Goal: Information Seeking & Learning: Check status

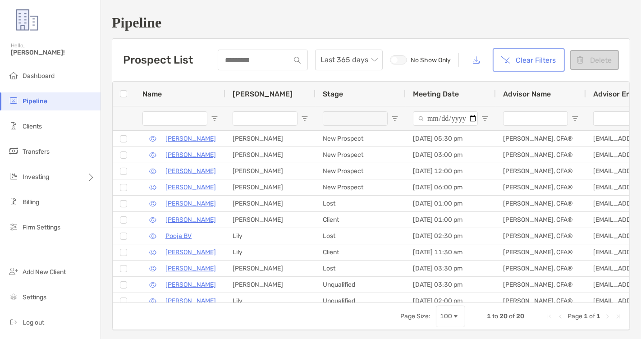
drag, startPoint x: 0, startPoint y: 0, endPoint x: 525, endPoint y: 62, distance: 529.0
click at [525, 62] on button "Clear Filters" at bounding box center [528, 60] width 68 height 20
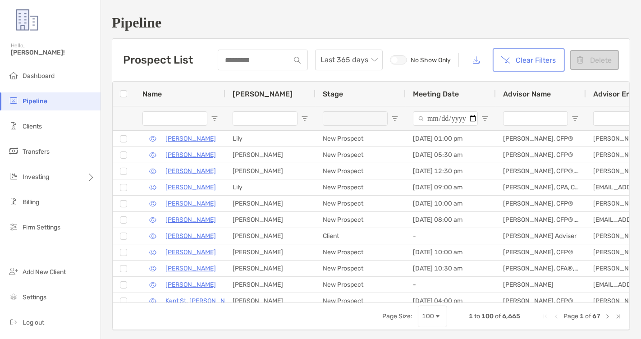
click at [535, 64] on button "Clear Filters" at bounding box center [528, 60] width 68 height 20
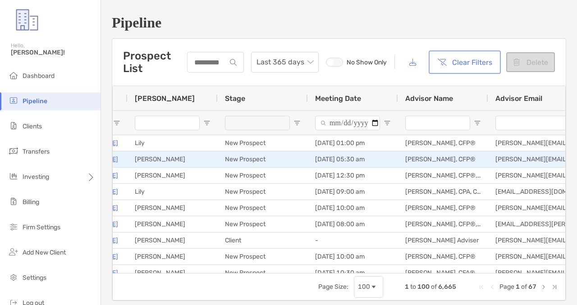
scroll to position [0, 426]
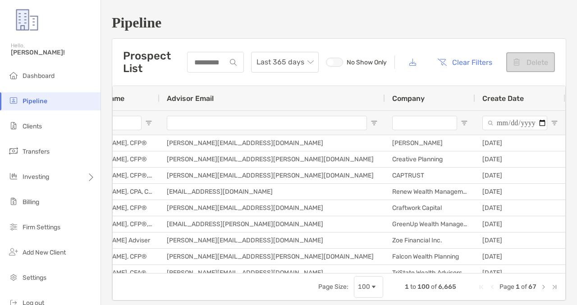
click at [416, 121] on input "Company Filter Input" at bounding box center [424, 123] width 65 height 14
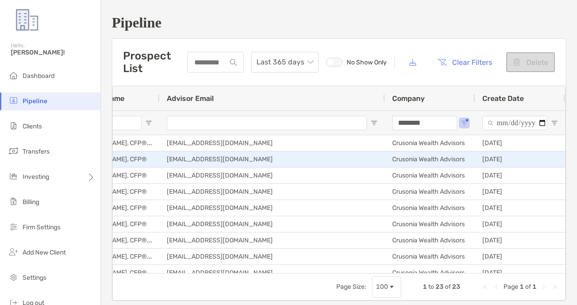
type input "********"
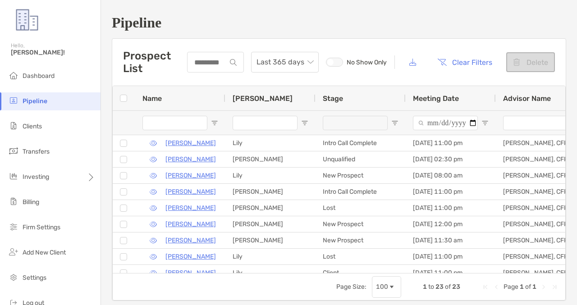
click at [526, 126] on input "Advisor Name Filter Input" at bounding box center [535, 123] width 65 height 14
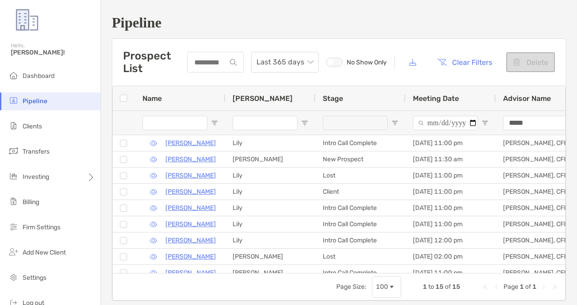
type input "*****"
click at [396, 123] on span "Open Filter Menu" at bounding box center [394, 122] width 7 height 7
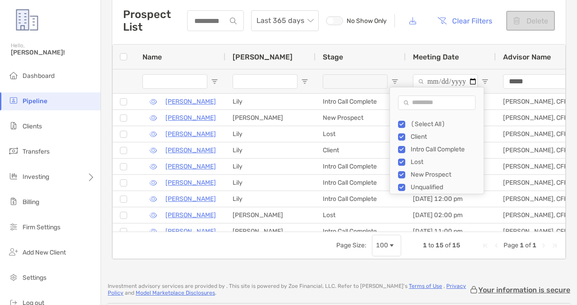
type input "**********"
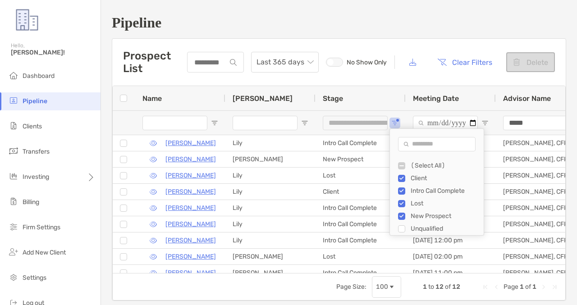
click at [251, 23] on h1 "Pipeline" at bounding box center [339, 22] width 454 height 17
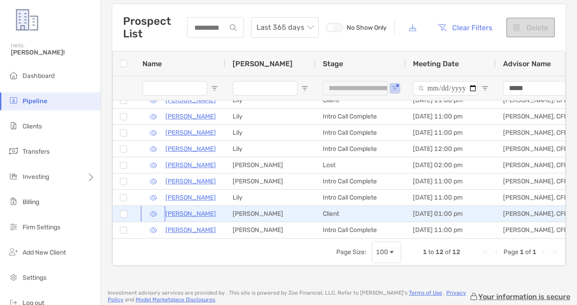
click at [153, 212] on button "button" at bounding box center [152, 213] width 21 height 13
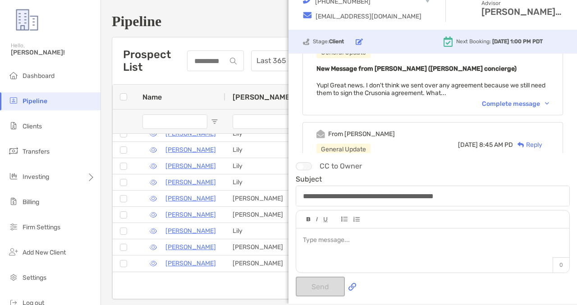
click at [489, 101] on div "Complete message" at bounding box center [515, 104] width 67 height 8
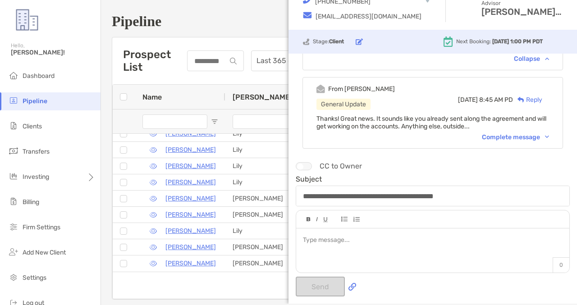
scroll to position [193, 0]
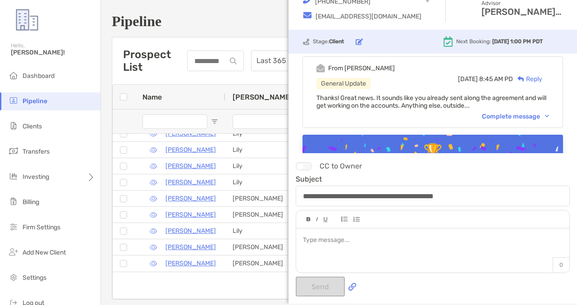
click at [494, 109] on div "From Jason General Update Mon, Aug 4 8:45 AM PD Reply Thanks! Great news. It so…" at bounding box center [432, 92] width 260 height 72
click at [494, 113] on div "Complete message" at bounding box center [515, 117] width 67 height 8
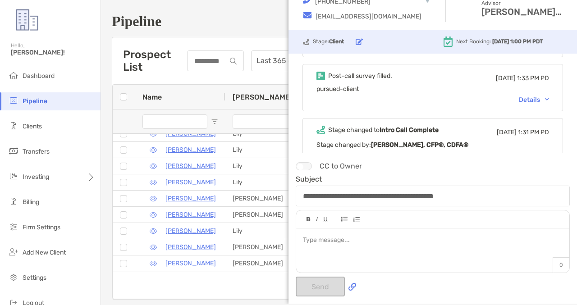
scroll to position [548, 0]
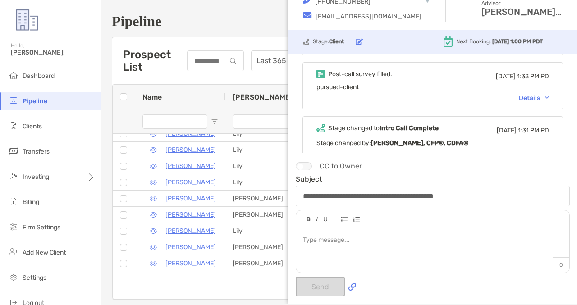
click at [538, 94] on div "Details" at bounding box center [534, 98] width 30 height 8
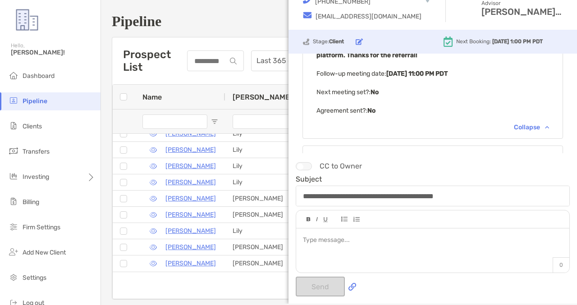
scroll to position [685, 0]
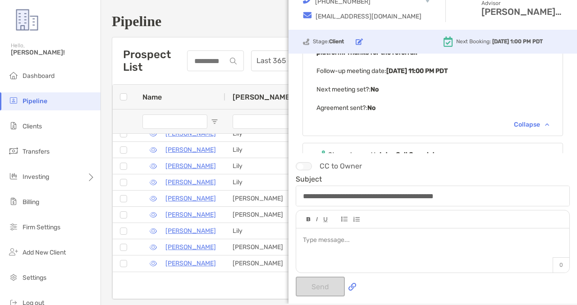
click at [520, 121] on div "Collapse" at bounding box center [531, 125] width 35 height 8
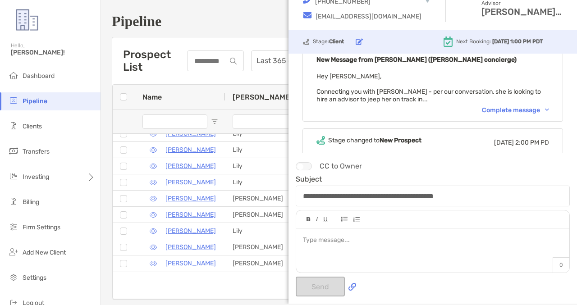
scroll to position [701, 0]
click at [504, 107] on div "Complete message" at bounding box center [515, 111] width 67 height 8
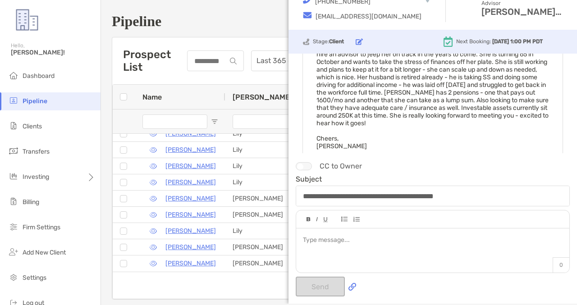
scroll to position [750, 0]
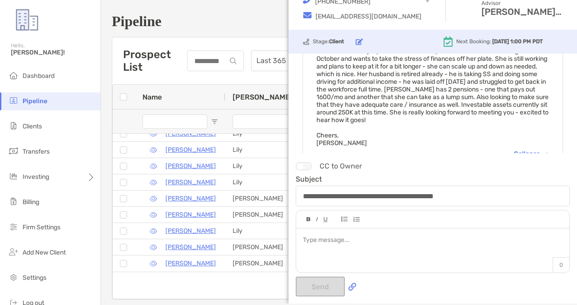
click at [515, 150] on div "Collapse" at bounding box center [531, 154] width 35 height 8
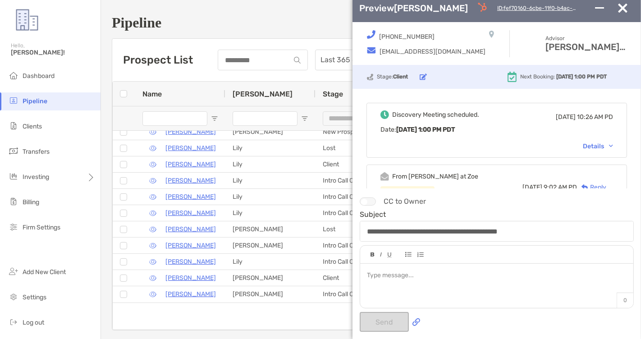
scroll to position [23, 0]
click at [620, 10] on img "button" at bounding box center [622, 8] width 9 height 9
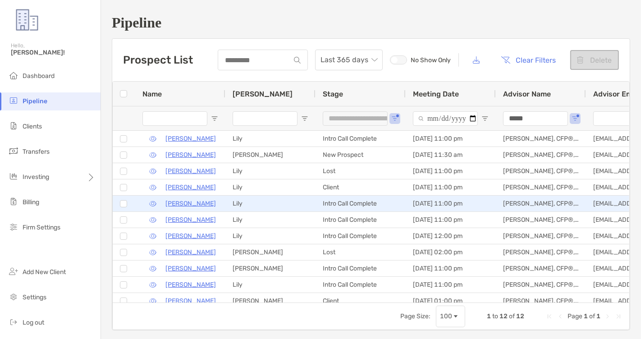
scroll to position [3, 0]
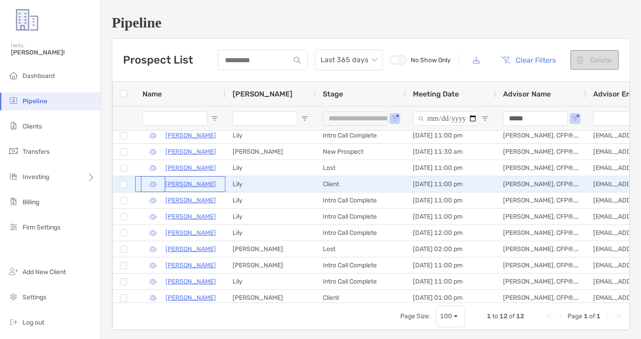
click at [153, 184] on button "button" at bounding box center [152, 184] width 21 height 13
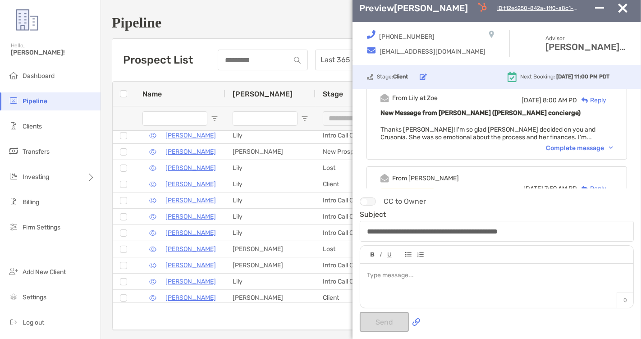
scroll to position [137, 0]
click at [576, 147] on div "Complete message" at bounding box center [579, 147] width 67 height 8
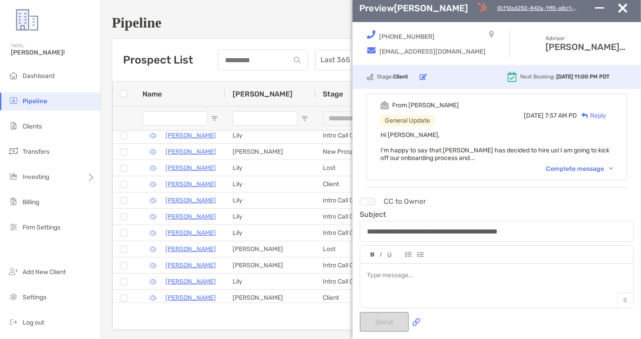
scroll to position [339, 0]
click at [557, 164] on div "Complete message" at bounding box center [579, 168] width 67 height 8
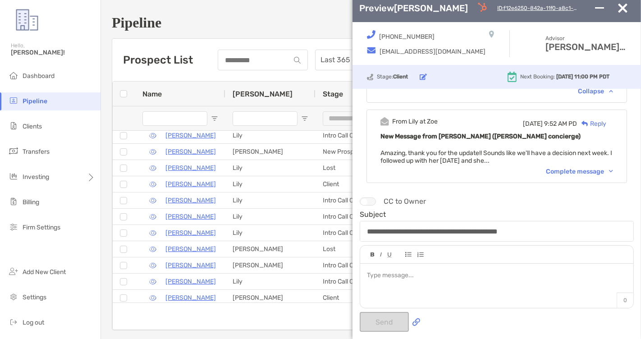
scroll to position [502, 0]
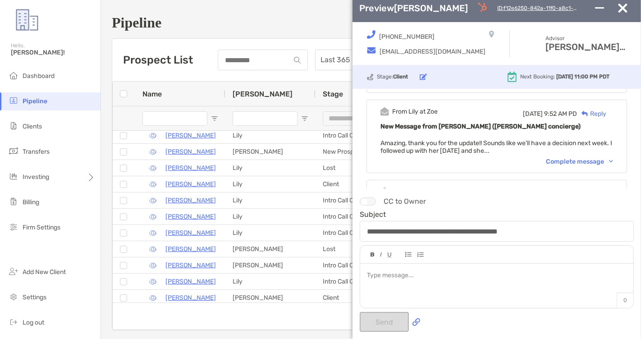
click at [560, 158] on div "Complete message" at bounding box center [579, 162] width 67 height 8
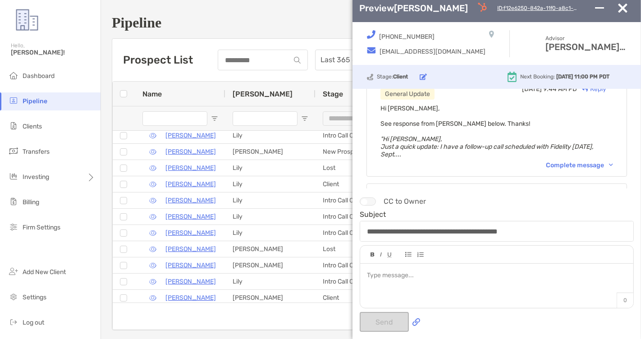
scroll to position [624, 0]
click at [561, 152] on div "From Jason General Update Fri, Sep 12 9:44 AM PD Reply Hi Lily, See response fr…" at bounding box center [496, 121] width 260 height 110
click at [563, 161] on div "Complete message" at bounding box center [579, 165] width 67 height 8
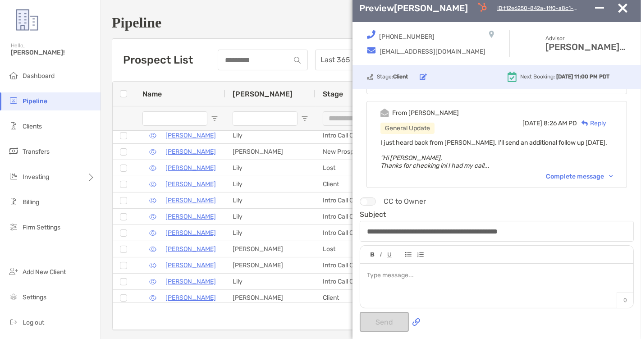
scroll to position [807, 0]
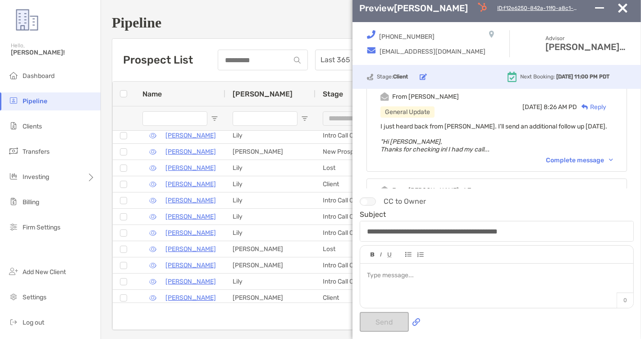
click at [567, 155] on div "From Jason General Update Thu, Sep 11 8:26 AM PD Reply I just heard back from K…" at bounding box center [496, 128] width 260 height 87
click at [565, 156] on div "Complete message" at bounding box center [579, 160] width 67 height 8
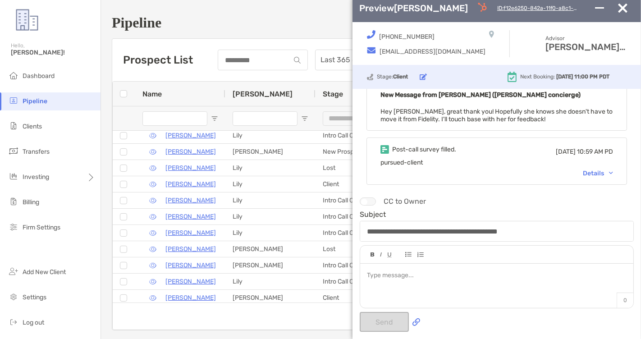
scroll to position [1171, 0]
click at [587, 169] on div "Details" at bounding box center [598, 173] width 30 height 8
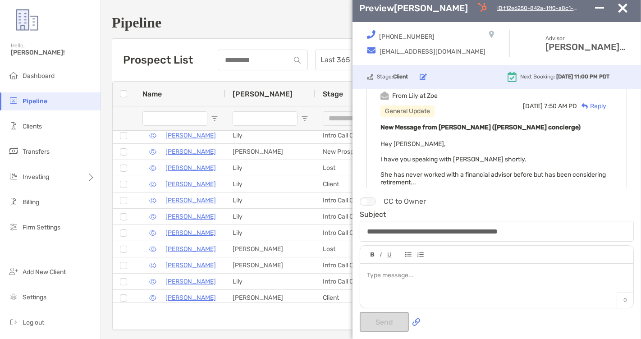
scroll to position [1511, 0]
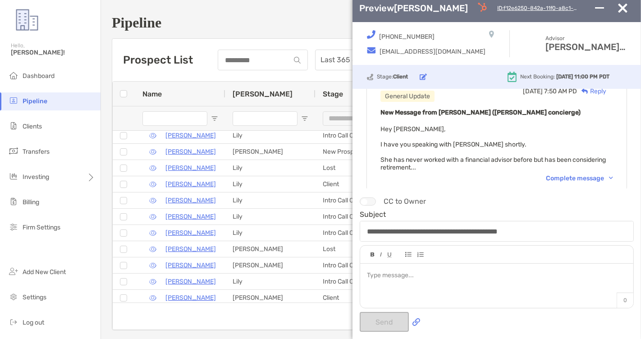
click at [554, 174] on div "Complete message" at bounding box center [579, 178] width 67 height 8
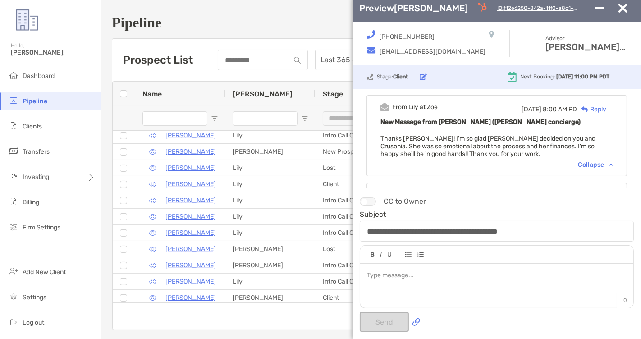
scroll to position [122, 0]
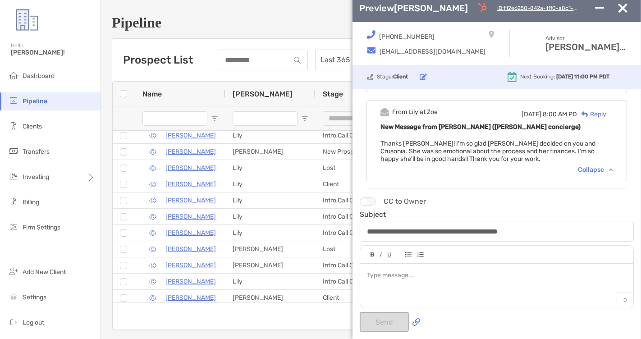
click at [620, 9] on img "button" at bounding box center [622, 8] width 9 height 9
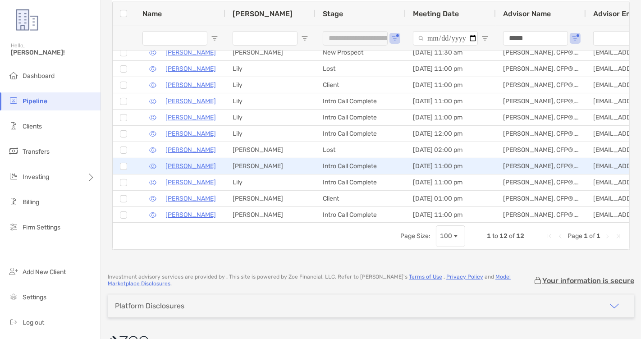
scroll to position [86, 0]
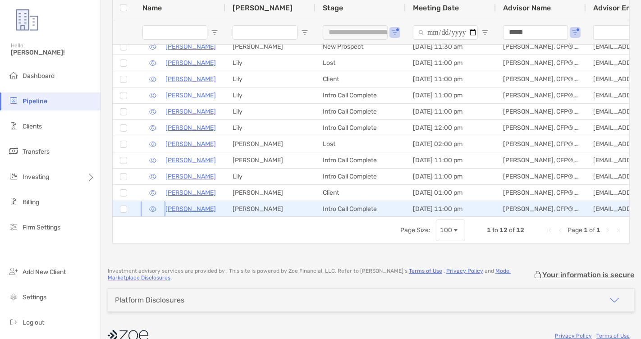
click at [151, 209] on button "button" at bounding box center [152, 208] width 21 height 13
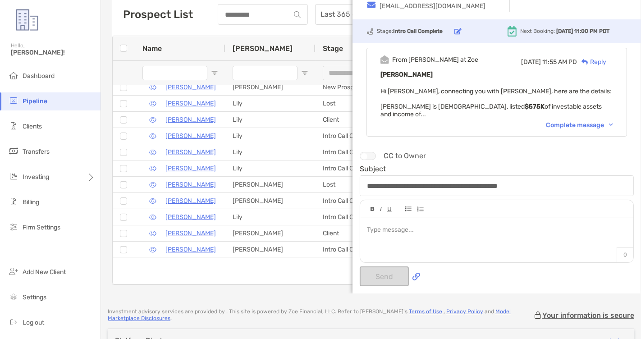
scroll to position [1701, 0]
click at [571, 89] on div "From Paul at Zoe Mon, Jul 28 11:55 AM PD Reply Joe Lonie Hi Jason, connecting y…" at bounding box center [496, 92] width 260 height 89
click at [571, 122] on div "Complete message" at bounding box center [579, 126] width 67 height 8
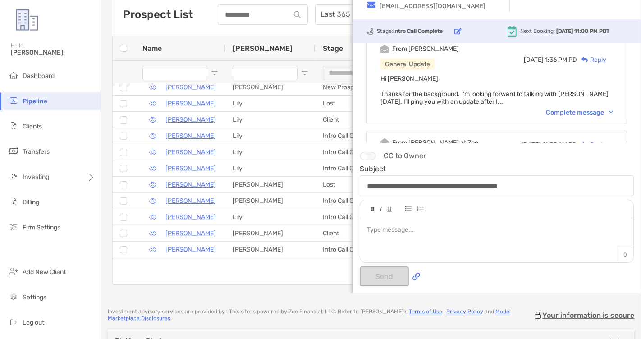
scroll to position [1618, 0]
click at [569, 109] on div "Complete message" at bounding box center [579, 113] width 67 height 8
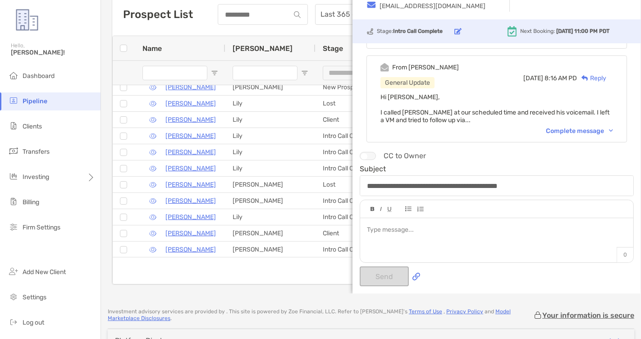
scroll to position [1435, 0]
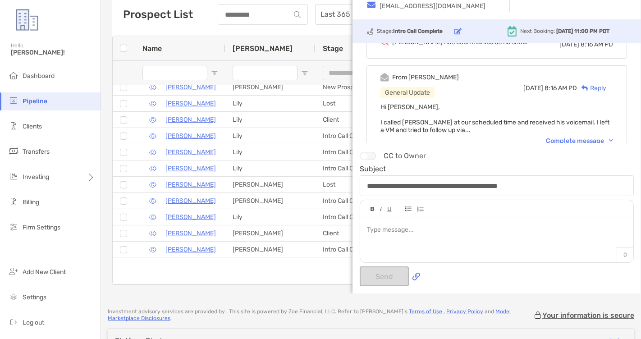
click at [568, 137] on div "Complete message" at bounding box center [579, 141] width 67 height 8
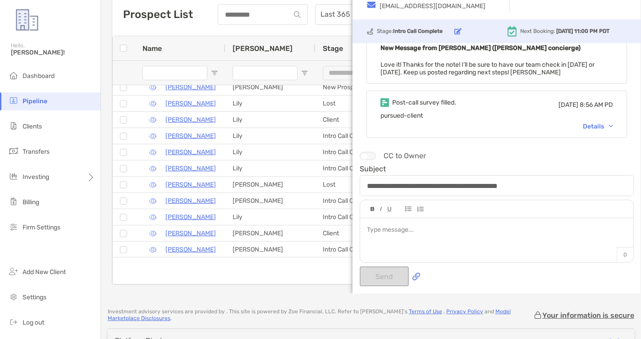
scroll to position [1219, 0]
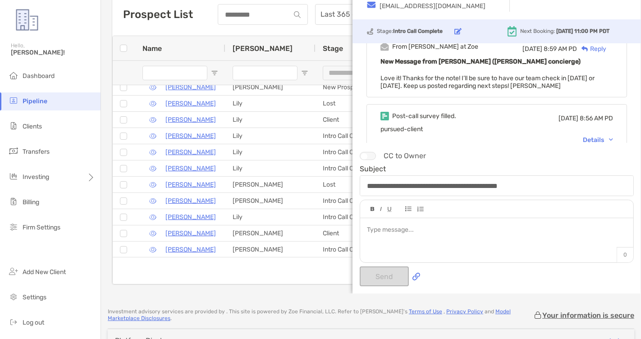
click at [594, 136] on div "Details" at bounding box center [598, 140] width 30 height 8
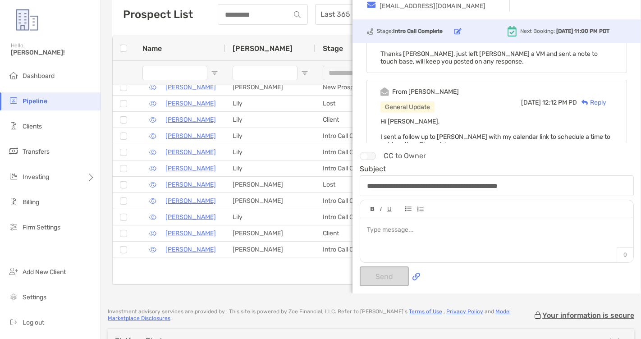
scroll to position [1081, 0]
click at [586, 130] on div "From Jason General Update Tue, Aug 5 12:12 PM PD Reply Hi Matt, I sent a follow…" at bounding box center [496, 121] width 260 height 87
click at [584, 150] on div "Complete message" at bounding box center [579, 154] width 67 height 8
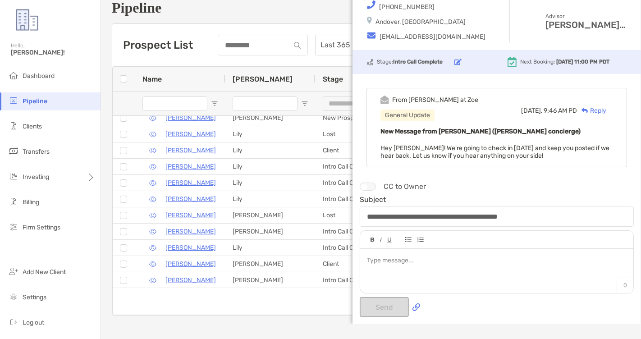
scroll to position [0, 0]
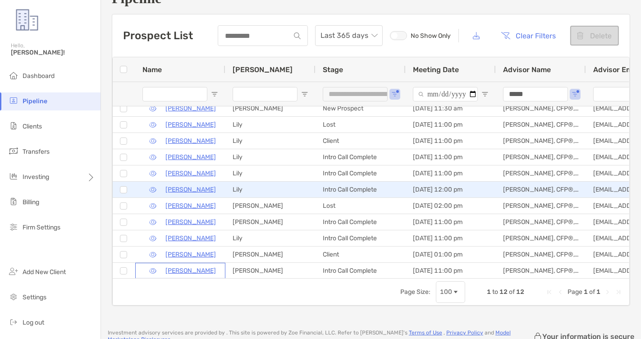
scroll to position [41, 0]
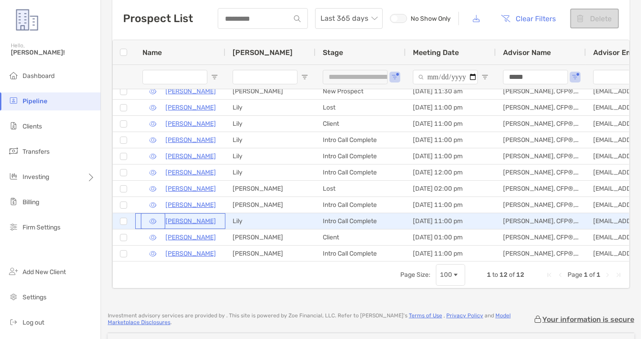
click at [152, 221] on button "button" at bounding box center [152, 220] width 21 height 13
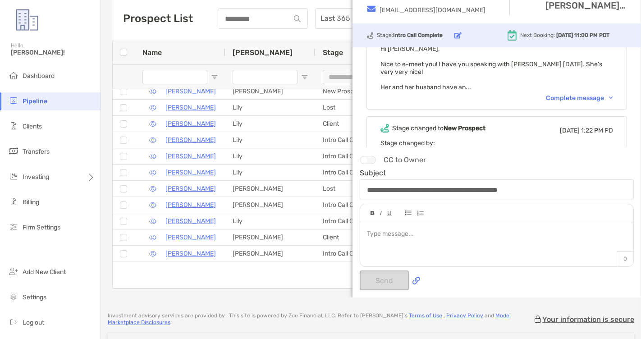
scroll to position [1470, 0]
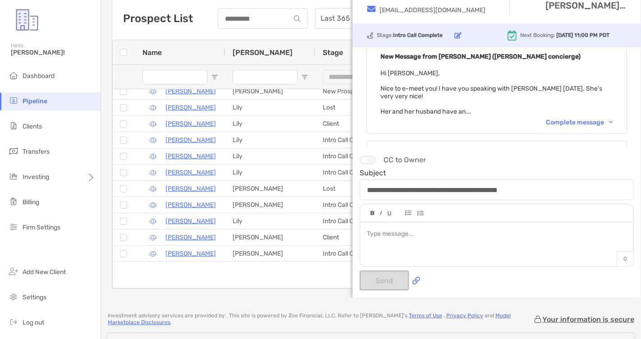
click at [556, 118] on div "Complete message" at bounding box center [579, 122] width 67 height 8
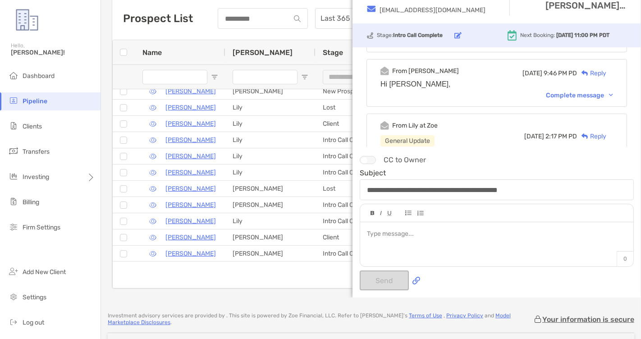
scroll to position [250, 0]
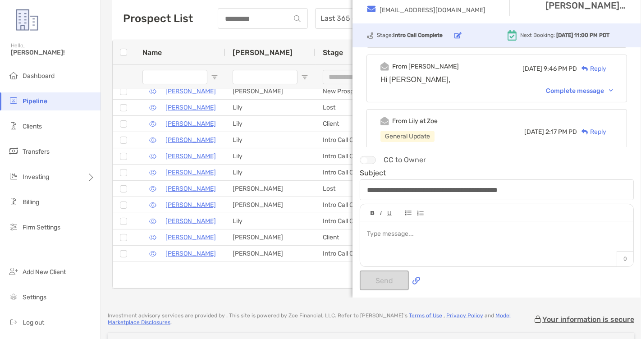
click at [565, 83] on div "From Jason Wed, Aug 27 9:46 PM PD Reply Hi Lily, Complete message" at bounding box center [496, 79] width 260 height 48
click at [564, 89] on div "Complete message" at bounding box center [579, 91] width 67 height 8
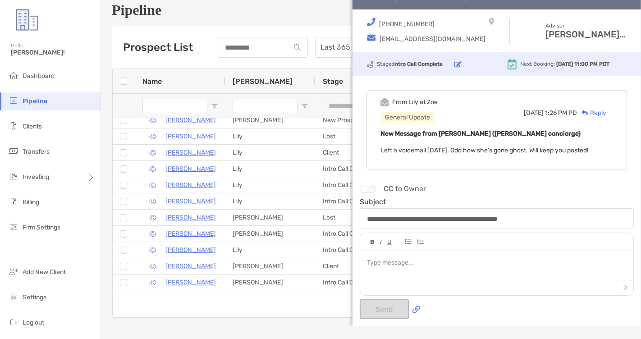
scroll to position [0, 0]
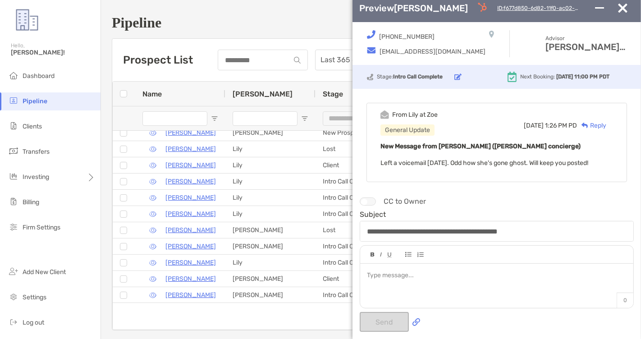
click at [620, 11] on img "button" at bounding box center [622, 8] width 9 height 9
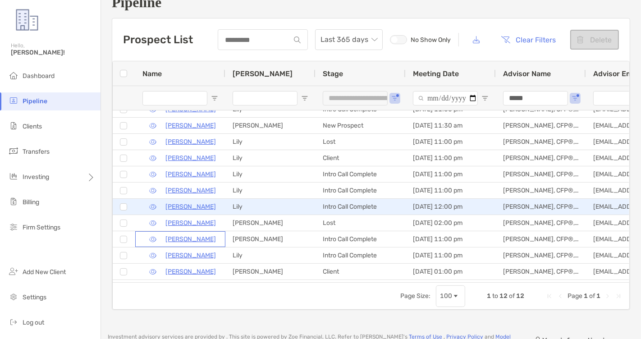
scroll to position [8, 0]
click at [152, 207] on button "button" at bounding box center [152, 207] width 21 height 13
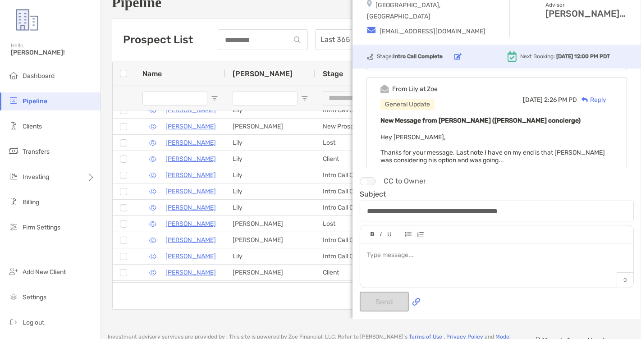
scroll to position [109, 0]
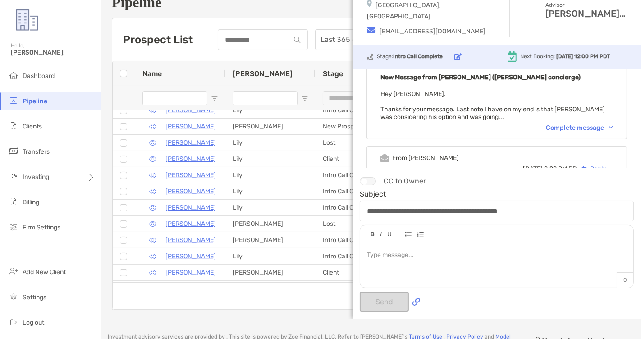
click at [562, 128] on div "Complete message" at bounding box center [579, 128] width 67 height 8
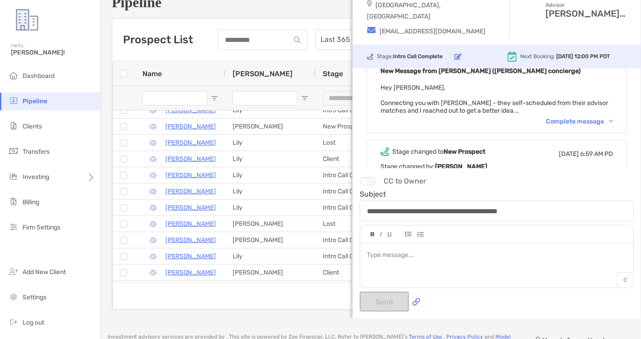
scroll to position [773, 0]
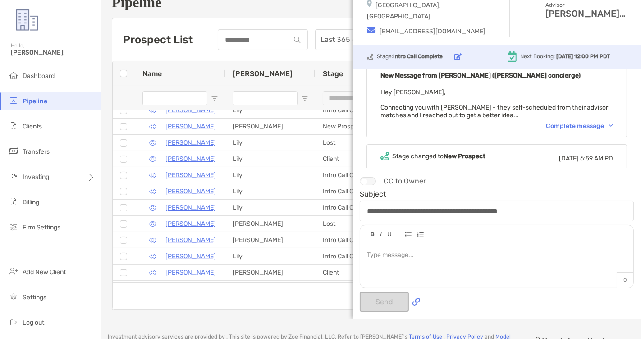
click at [561, 122] on div "Complete message" at bounding box center [579, 126] width 67 height 8
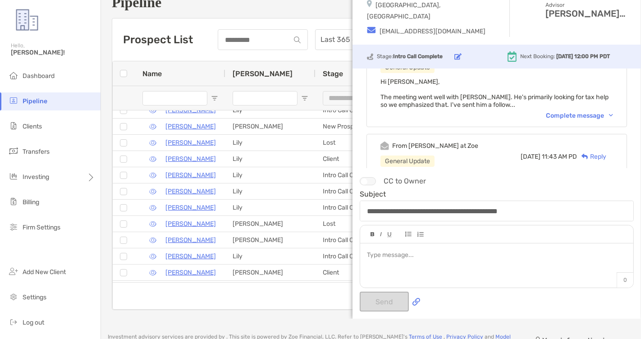
scroll to position [466, 0]
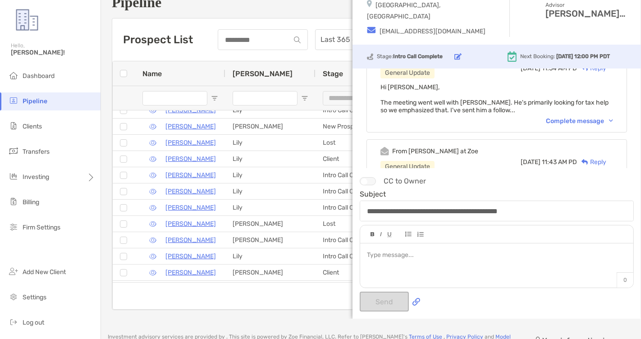
click at [564, 117] on div "Complete message" at bounding box center [579, 121] width 67 height 8
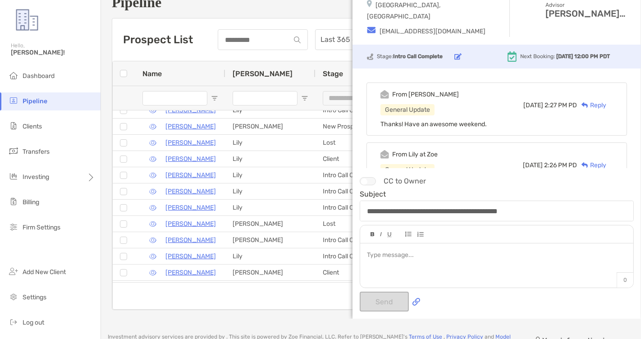
scroll to position [0, 0]
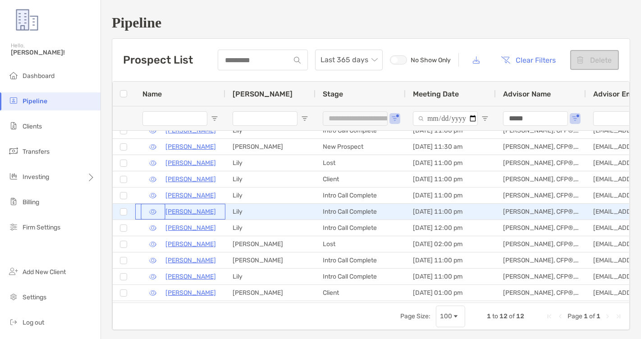
click at [153, 211] on button "button" at bounding box center [152, 211] width 21 height 13
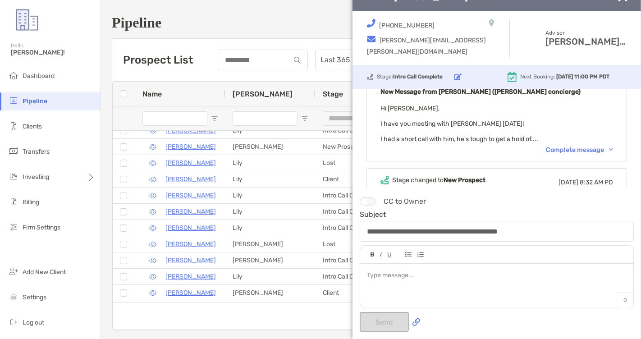
scroll to position [924, 0]
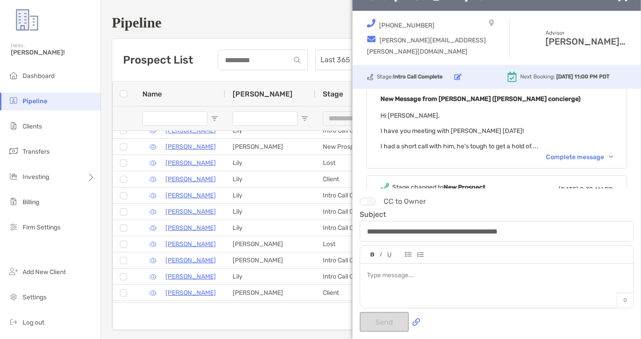
click at [559, 153] on div "Complete message" at bounding box center [579, 157] width 67 height 8
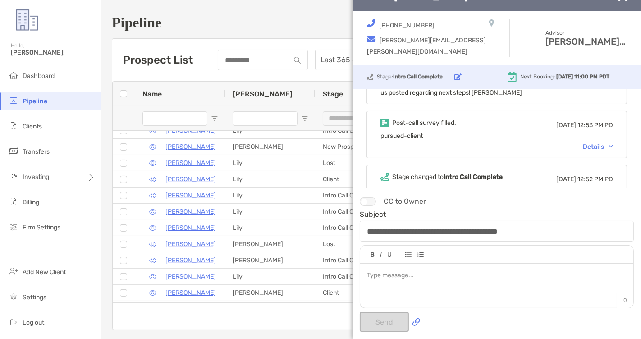
scroll to position [699, 0]
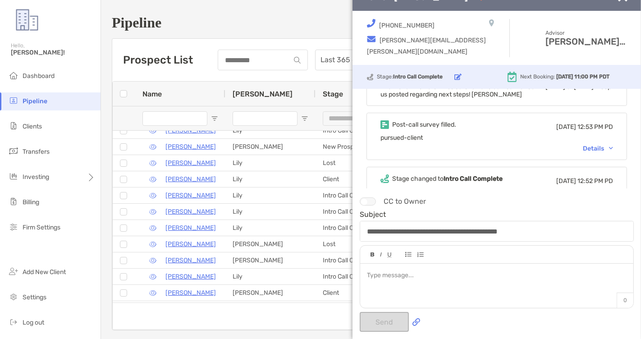
click at [589, 145] on div "Details" at bounding box center [598, 149] width 30 height 8
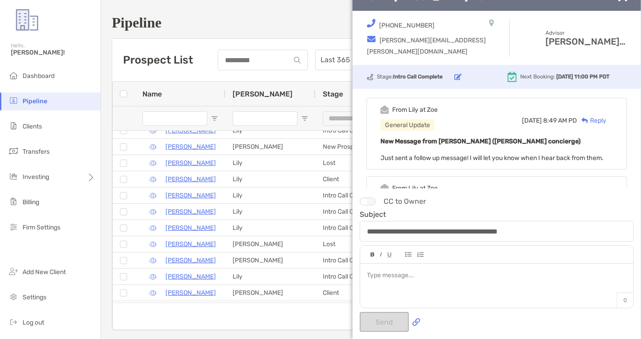
scroll to position [0, 0]
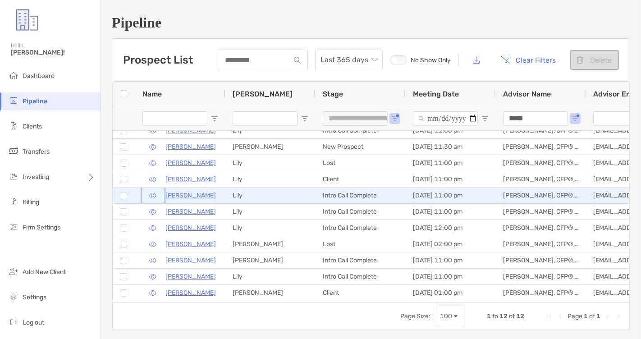
click at [152, 195] on button "button" at bounding box center [152, 195] width 21 height 13
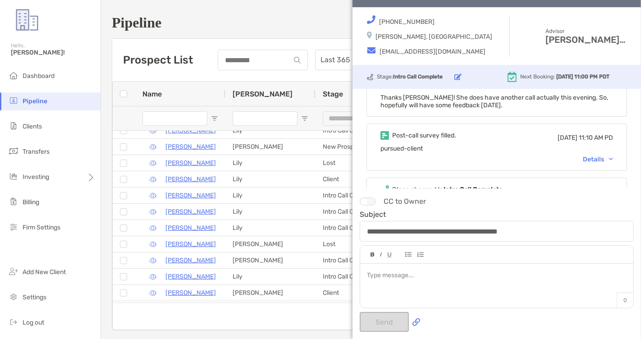
scroll to position [129, 0]
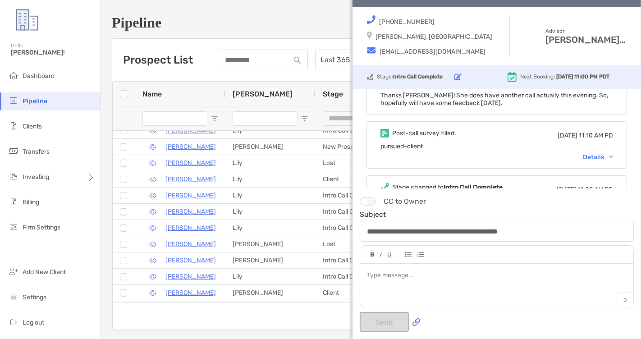
click at [586, 156] on div "Details" at bounding box center [598, 157] width 30 height 8
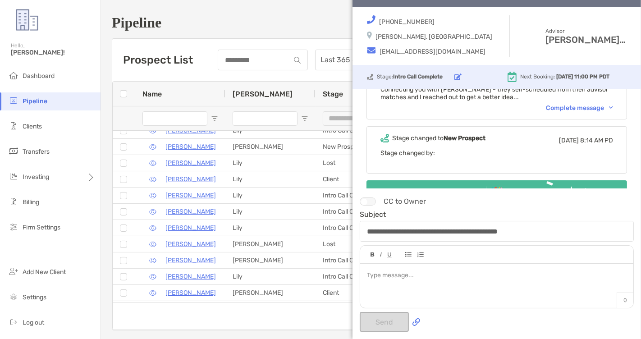
scroll to position [443, 0]
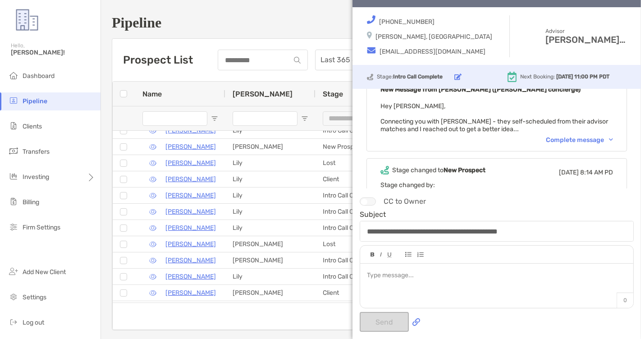
click at [566, 137] on div "Complete message" at bounding box center [579, 140] width 67 height 8
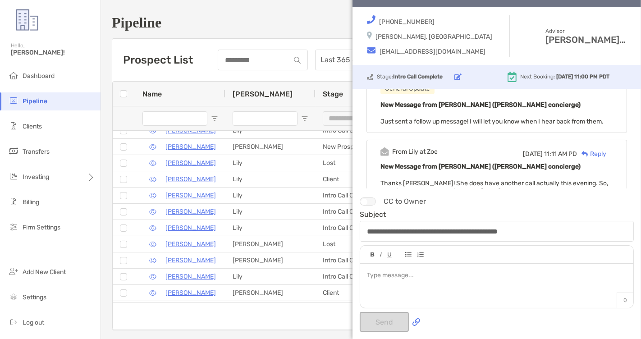
scroll to position [0, 0]
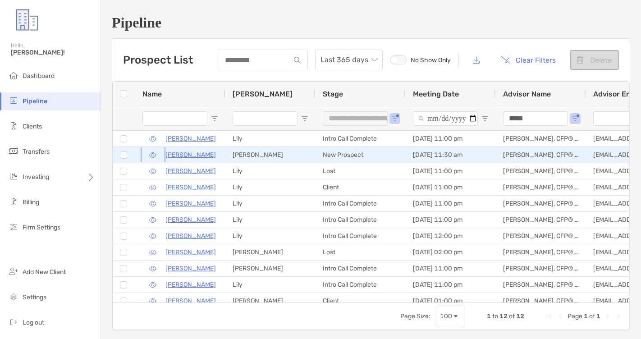
click at [154, 153] on button "button" at bounding box center [152, 154] width 21 height 13
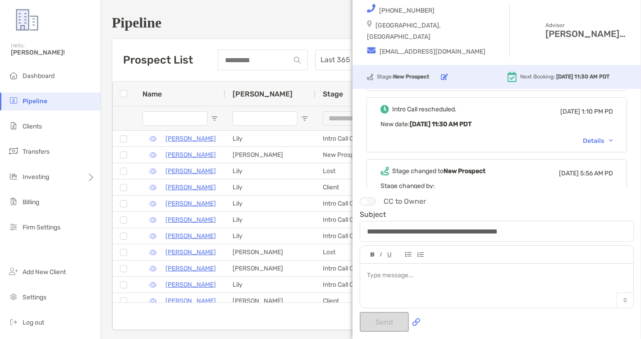
scroll to position [330, 0]
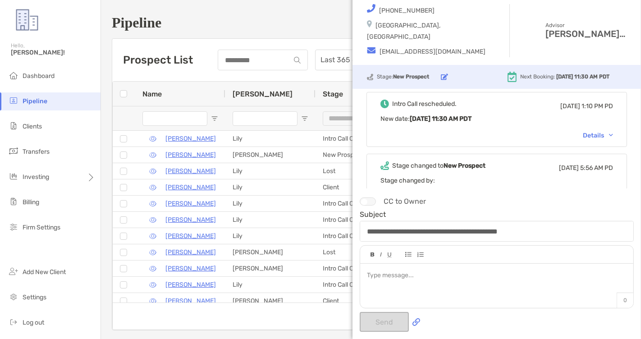
click at [589, 133] on div "Details" at bounding box center [598, 136] width 30 height 8
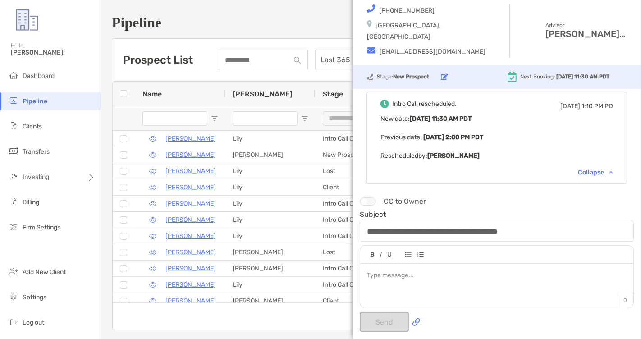
click at [592, 170] on div "Collapse" at bounding box center [595, 173] width 35 height 8
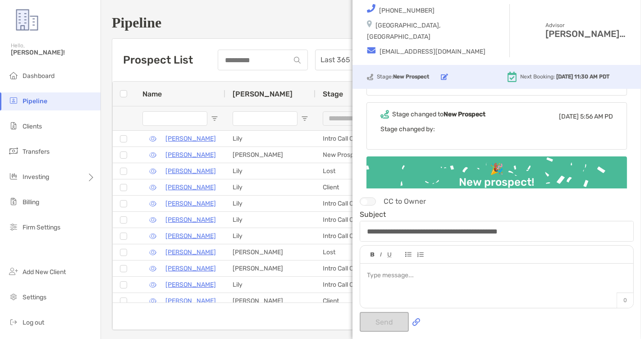
scroll to position [415, 0]
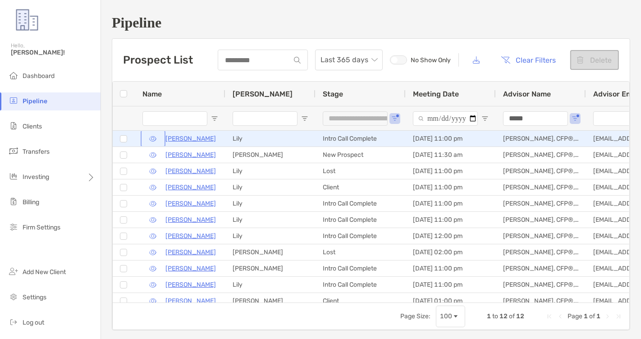
click at [153, 139] on button "button" at bounding box center [152, 138] width 21 height 13
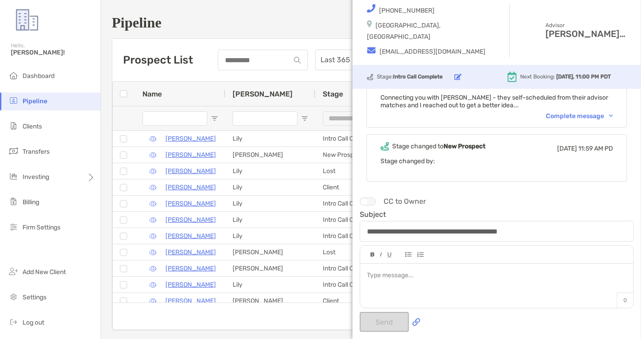
scroll to position [238, 0]
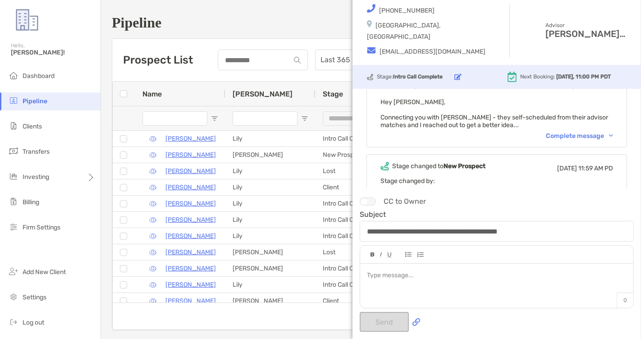
click at [559, 134] on div "Complete message" at bounding box center [579, 136] width 67 height 8
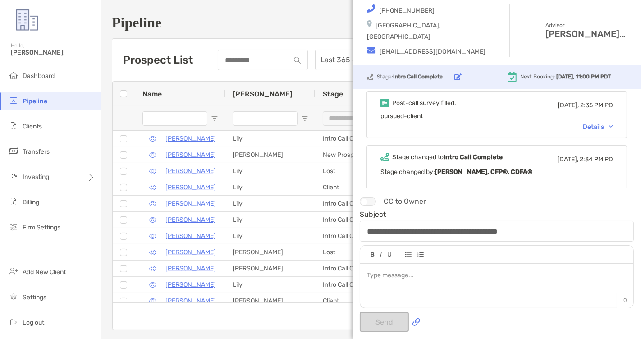
scroll to position [81, 0]
click at [588, 125] on div "Details" at bounding box center [598, 127] width 30 height 8
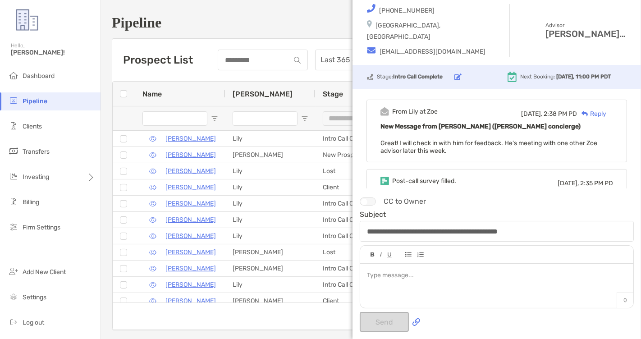
scroll to position [0, 0]
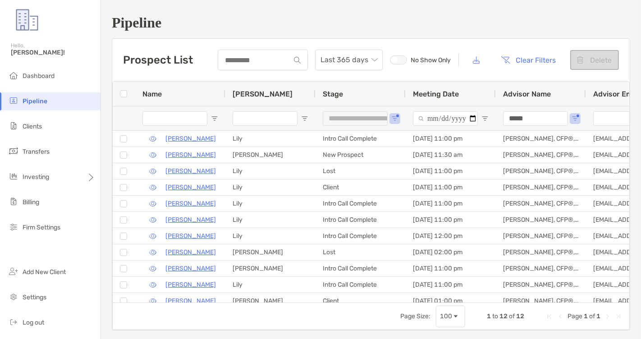
drag, startPoint x: 535, startPoint y: 118, endPoint x: 495, endPoint y: 118, distance: 40.1
click at [496, 118] on div "*****" at bounding box center [541, 118] width 90 height 24
type input "*"
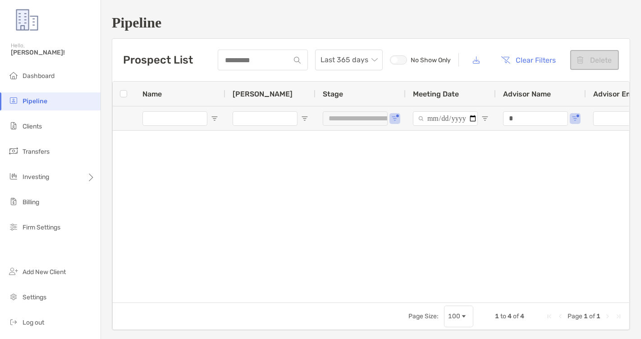
type input "**********"
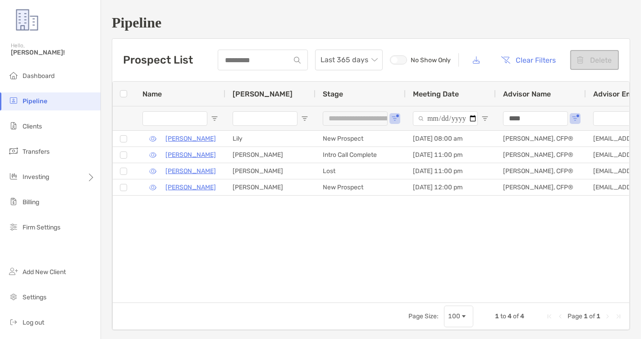
type input "*****"
type input "***"
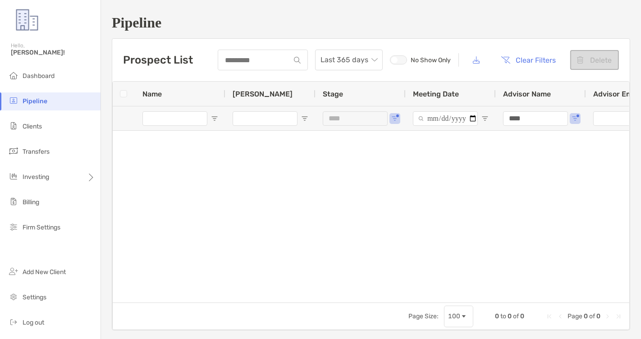
type input "***"
type input "**********"
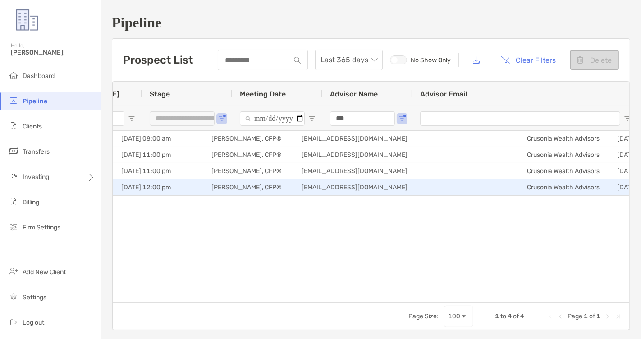
scroll to position [0, 358]
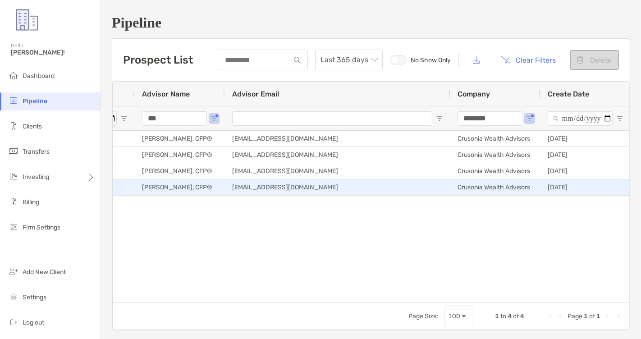
type input "***"
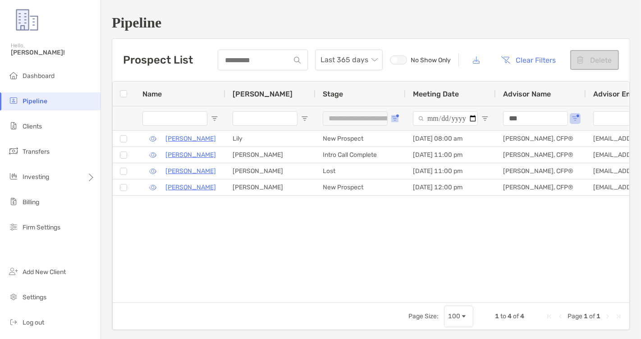
click at [392, 121] on span "Open Filter Menu" at bounding box center [394, 118] width 7 height 7
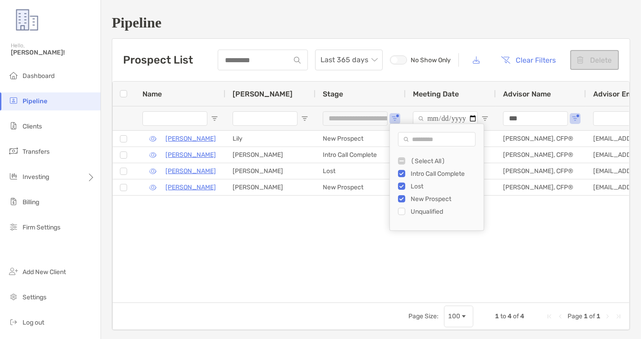
click at [420, 259] on div "Courtney Shoell Lily New Prospect 09/12/2025 - 08:00 am Madeline Kleinman, CFP®…" at bounding box center [371, 217] width 516 height 172
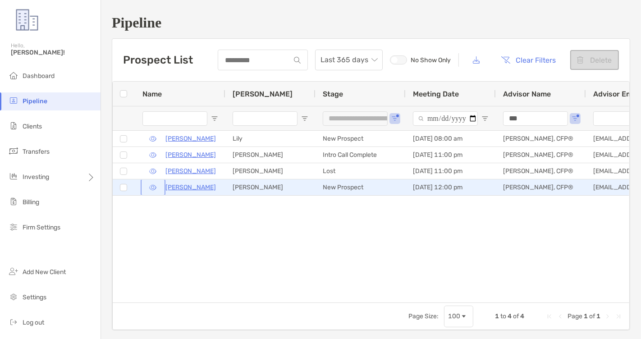
click at [150, 187] on button "button" at bounding box center [152, 187] width 21 height 13
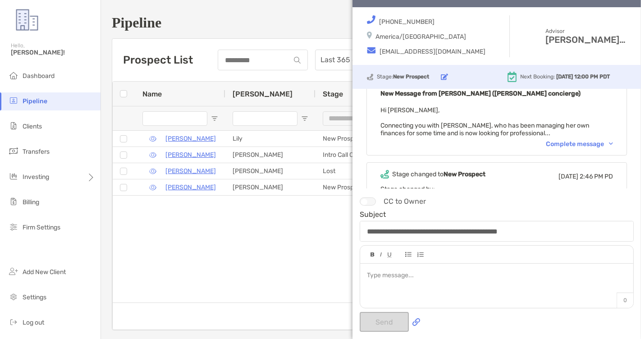
click at [564, 140] on div "Complete message" at bounding box center [579, 144] width 67 height 8
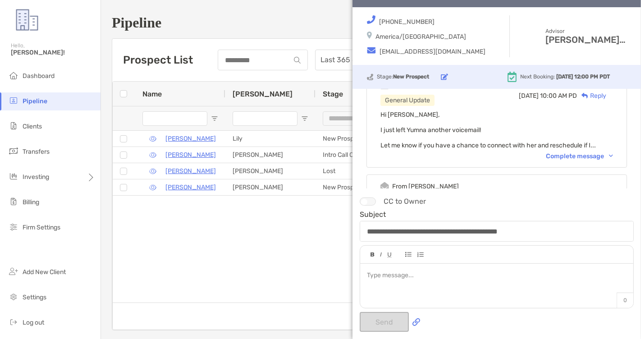
click at [558, 154] on div "Complete message" at bounding box center [579, 156] width 67 height 8
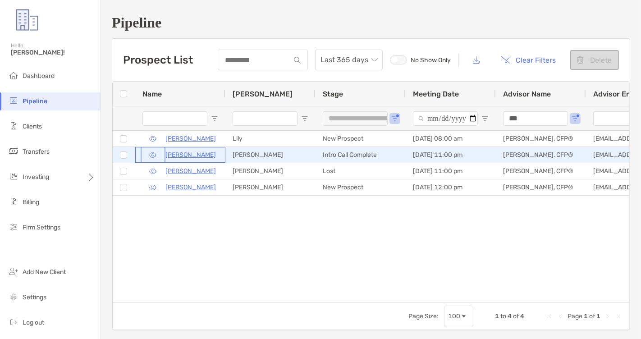
click at [155, 154] on button "button" at bounding box center [152, 154] width 21 height 13
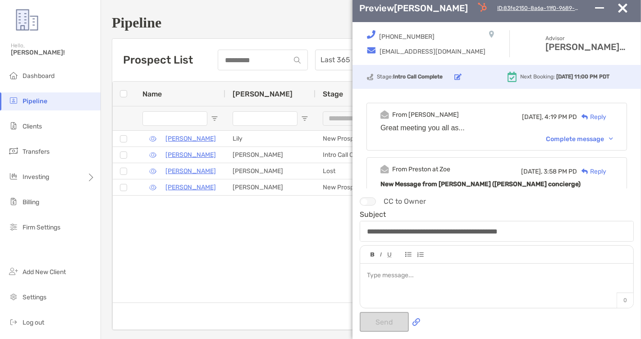
click at [563, 138] on div "Complete message" at bounding box center [579, 139] width 67 height 8
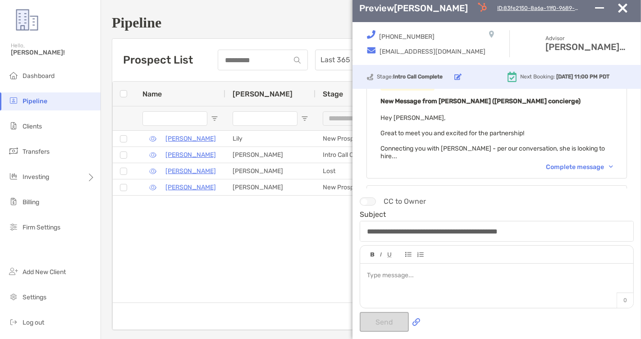
click at [564, 163] on div "Complete message" at bounding box center [579, 167] width 67 height 8
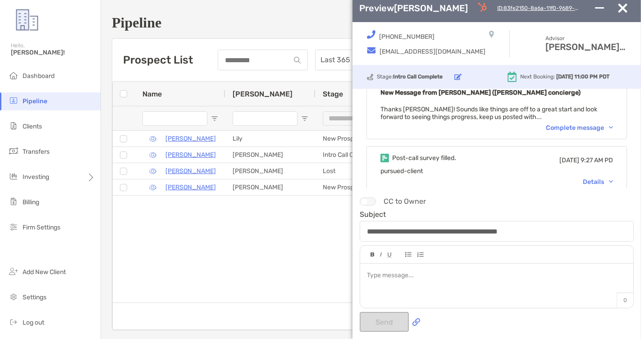
click at [592, 178] on div "Details" at bounding box center [598, 182] width 30 height 8
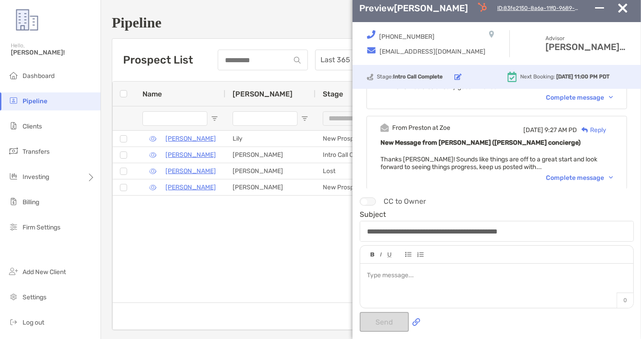
click at [563, 174] on div "Complete message" at bounding box center [579, 178] width 67 height 8
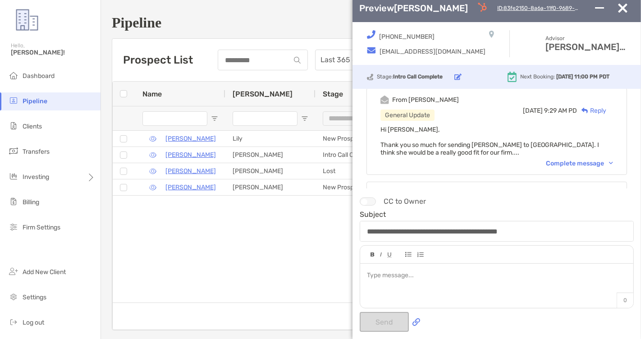
scroll to position [1524, 0]
click at [557, 161] on div "Complete message" at bounding box center [579, 165] width 67 height 8
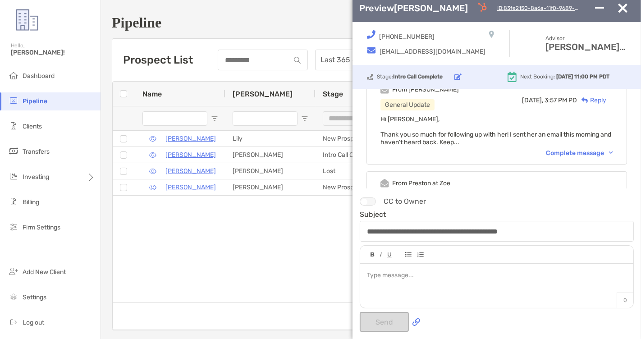
scroll to position [431, 0]
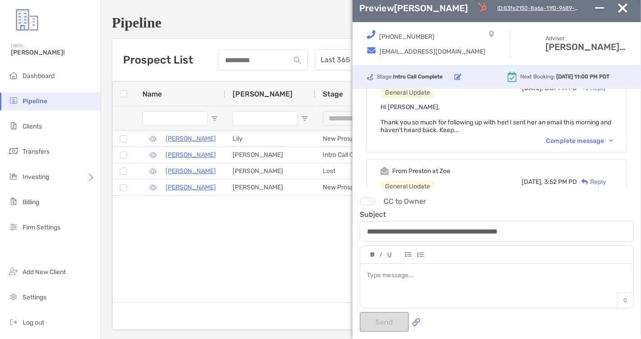
click at [564, 142] on div "Complete message" at bounding box center [579, 141] width 67 height 8
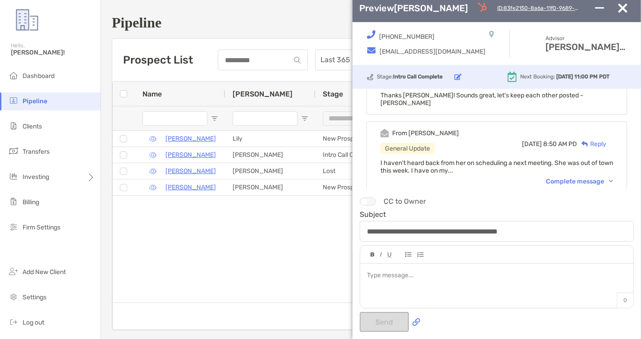
scroll to position [962, 0]
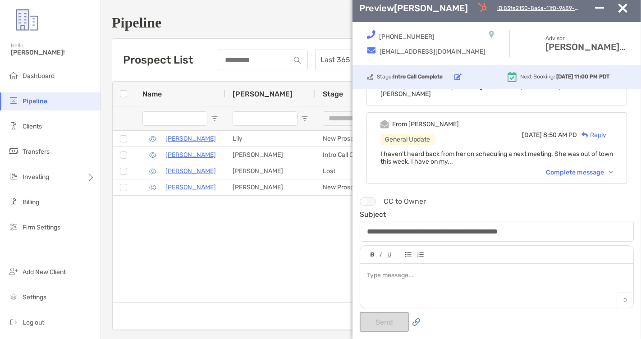
click at [576, 169] on div "Complete message" at bounding box center [579, 173] width 67 height 8
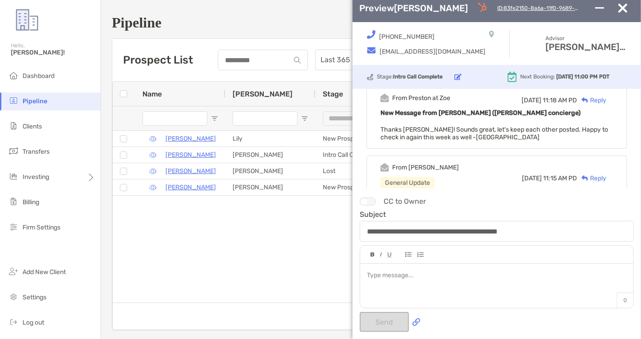
scroll to position [1296, 0]
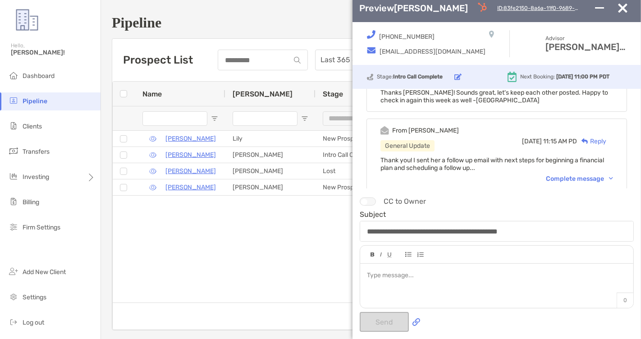
click at [578, 175] on div "Complete message" at bounding box center [579, 179] width 67 height 8
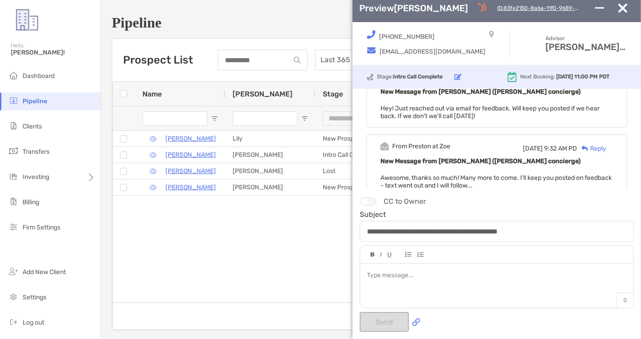
scroll to position [1463, 0]
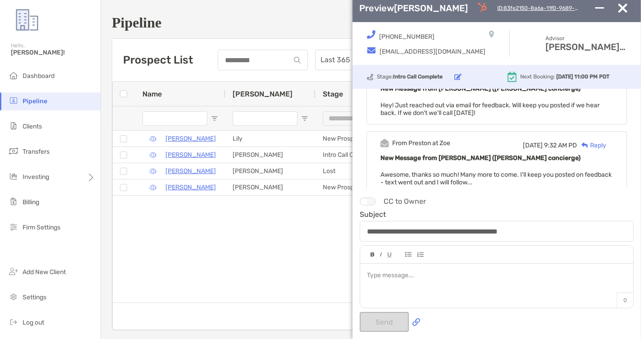
click at [575, 189] on div "Complete message" at bounding box center [579, 193] width 67 height 8
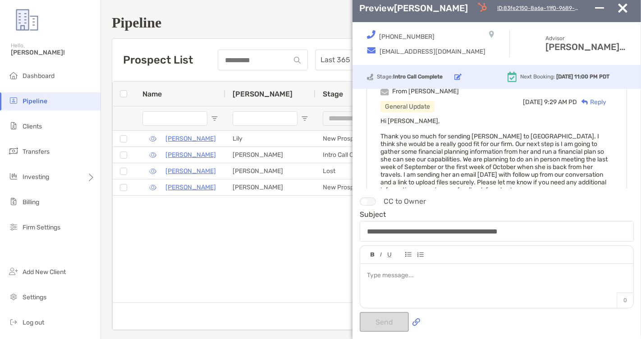
scroll to position [1603, 0]
click at [622, 12] on img "button" at bounding box center [622, 8] width 9 height 9
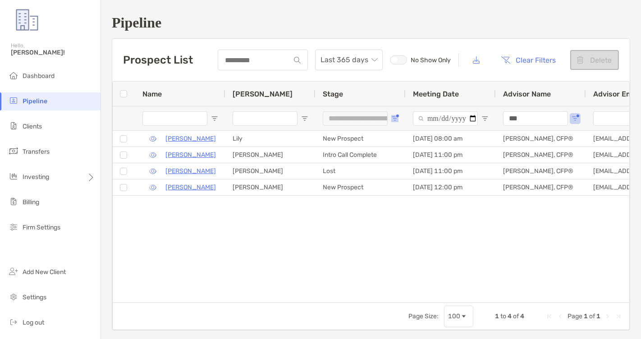
click at [391, 117] on span "Open Filter Menu" at bounding box center [394, 118] width 7 height 7
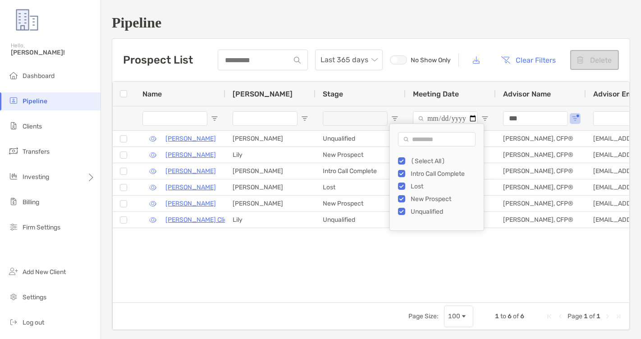
click at [362, 253] on div "Courtney Shoell Lily New Prospect 09/12/2025 - 08:00 am Madeline Kleinman, CFP®…" at bounding box center [371, 217] width 516 height 172
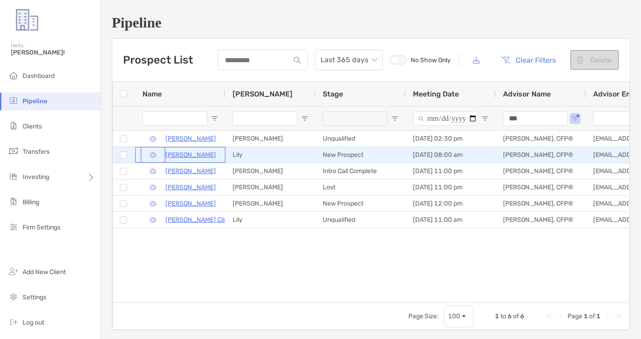
click at [152, 155] on button "button" at bounding box center [152, 154] width 21 height 13
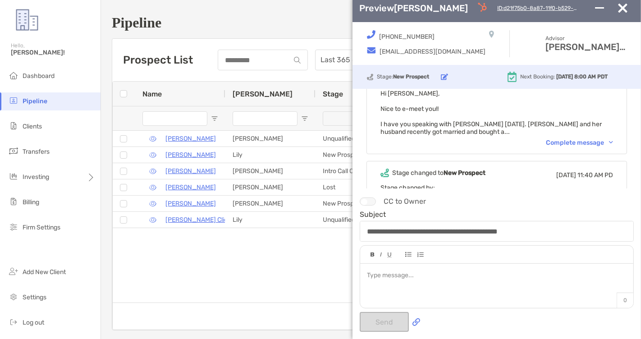
scroll to position [349, 0]
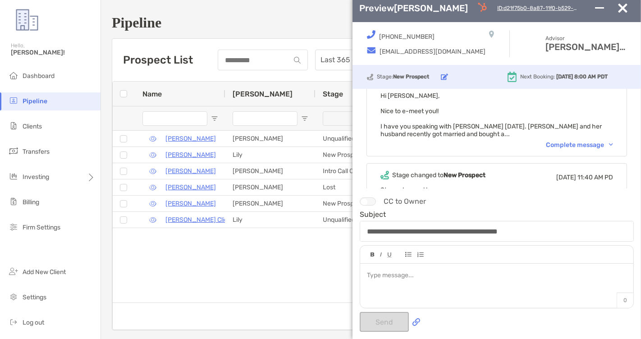
click at [556, 142] on div "Complete message" at bounding box center [579, 145] width 67 height 8
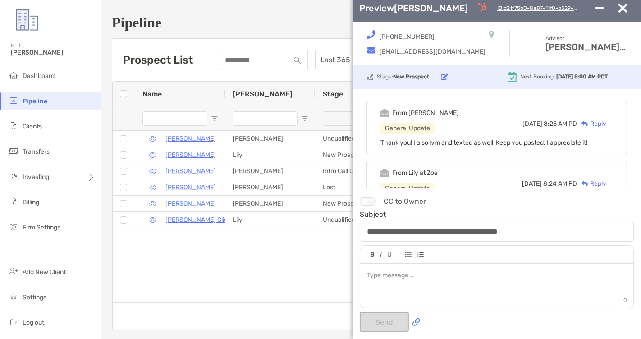
scroll to position [0, 0]
click at [621, 11] on img "button" at bounding box center [622, 8] width 9 height 9
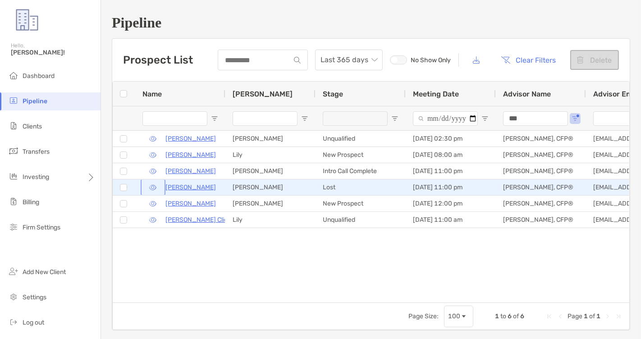
click at [152, 185] on button "button" at bounding box center [152, 187] width 21 height 13
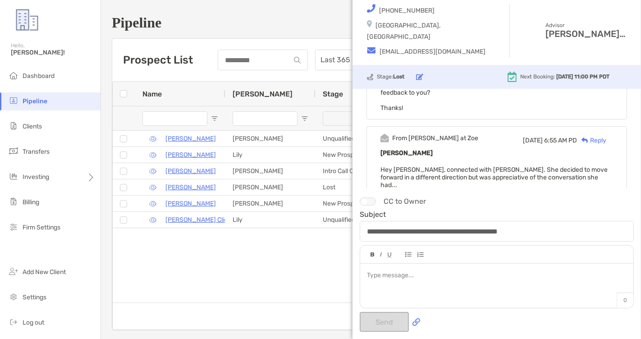
scroll to position [79, 0]
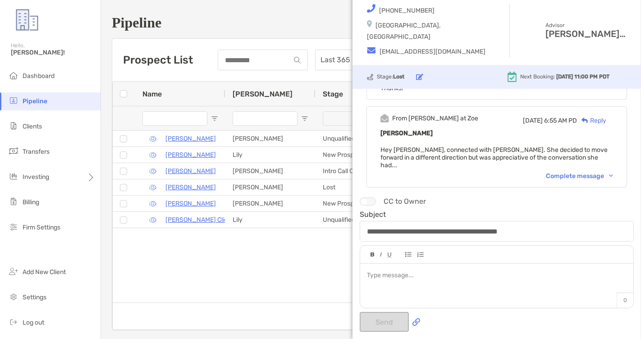
click at [562, 172] on div "Complete message" at bounding box center [579, 176] width 67 height 8
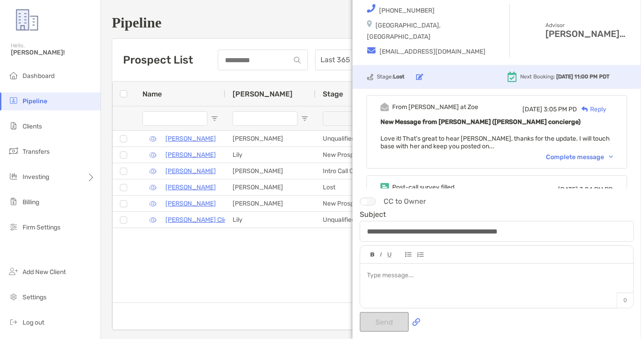
scroll to position [557, 0]
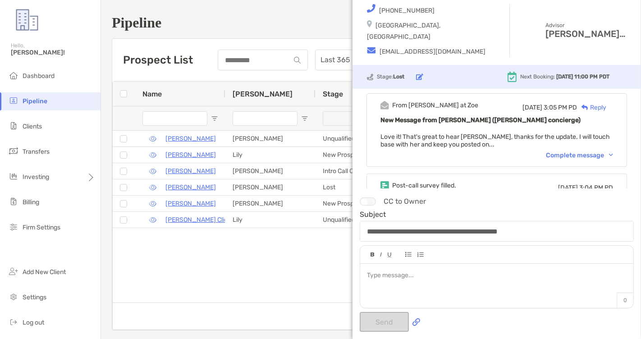
click at [565, 151] on div "Complete message" at bounding box center [579, 155] width 67 height 8
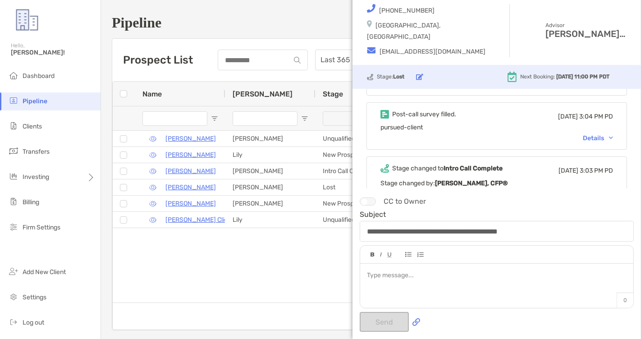
scroll to position [638, 0]
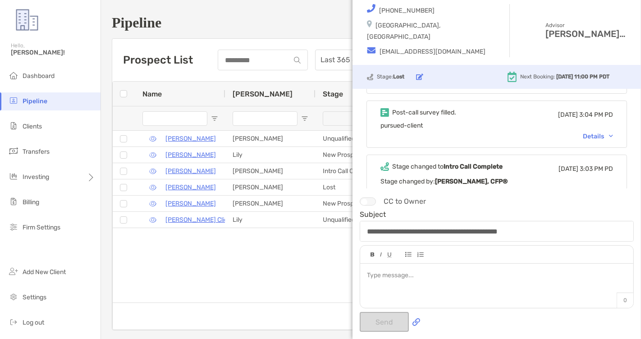
click at [592, 115] on div "Post-call survey filled. Fri, Sep 5 3:04 PM PD pursued-client Details" at bounding box center [496, 123] width 260 height 47
click at [590, 132] on div "Details" at bounding box center [598, 136] width 30 height 8
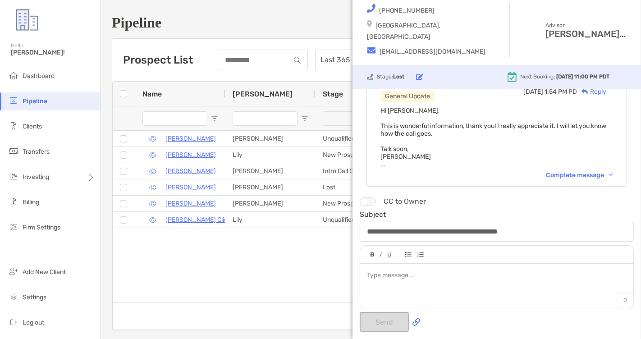
scroll to position [889, 0]
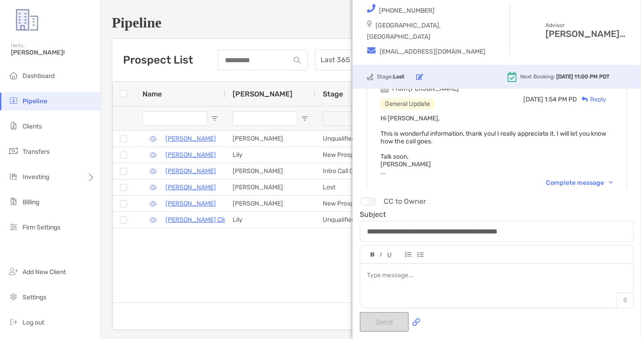
click at [554, 179] on div "Complete message" at bounding box center [579, 183] width 67 height 8
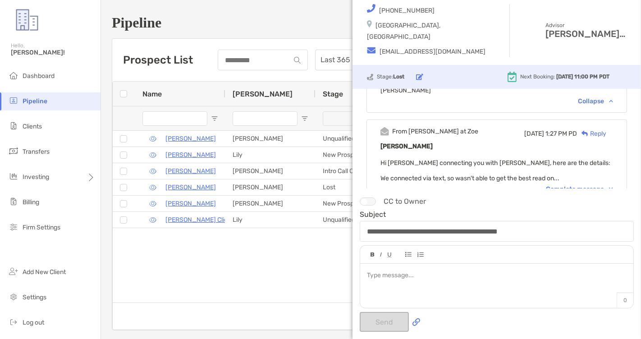
scroll to position [974, 0]
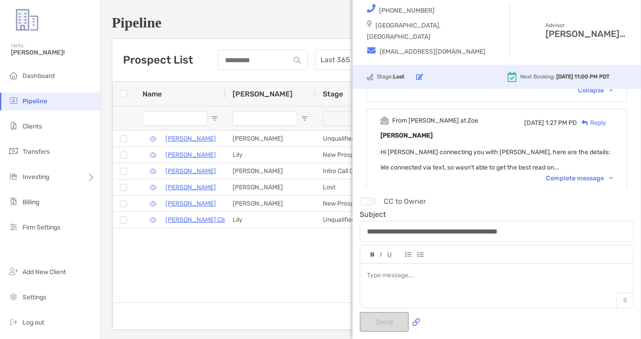
click at [568, 174] on div "Complete message" at bounding box center [579, 178] width 67 height 8
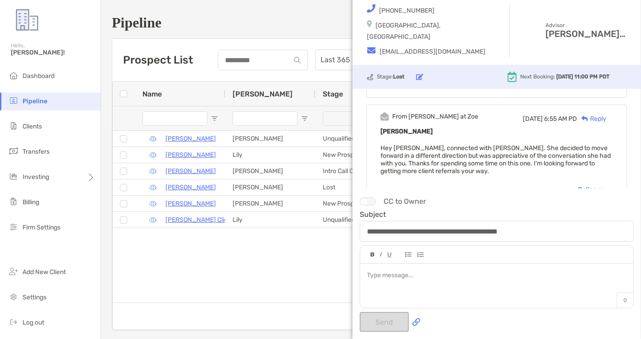
scroll to position [0, 0]
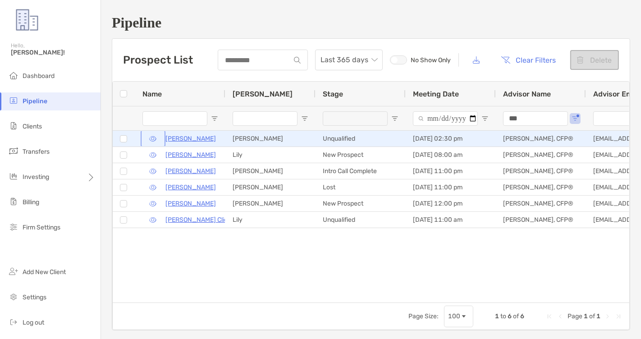
click at [152, 137] on button "button" at bounding box center [152, 138] width 21 height 13
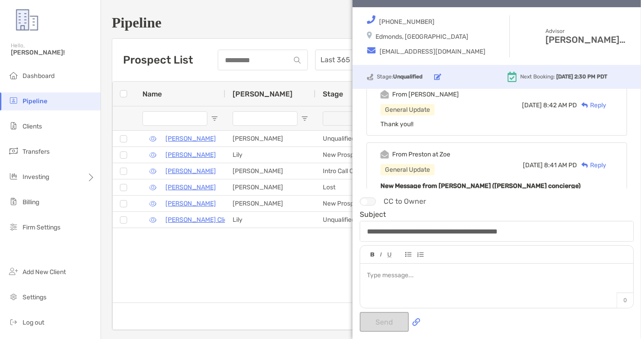
scroll to position [277, 0]
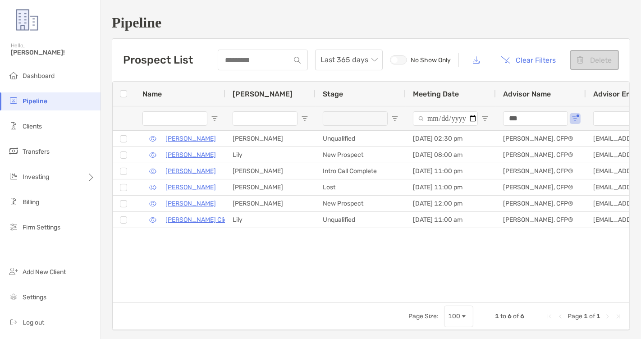
click at [396, 118] on span "Open Filter Menu" at bounding box center [394, 118] width 7 height 7
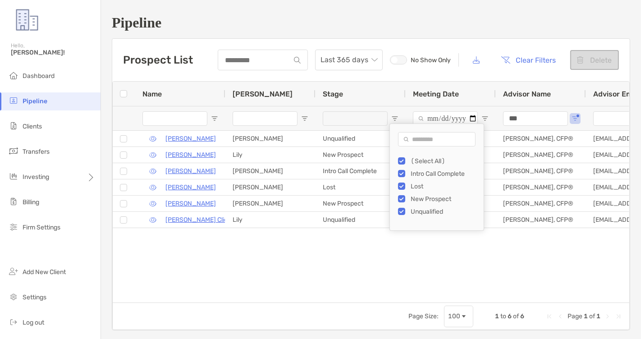
type input "**********"
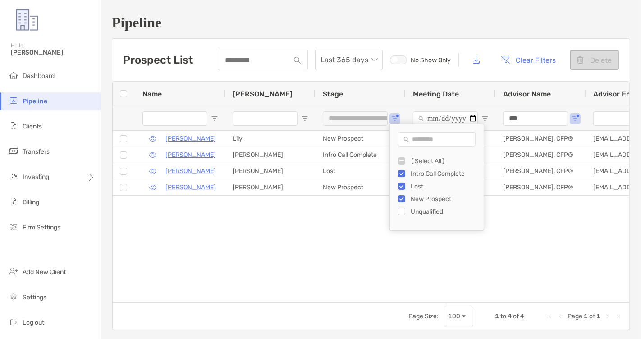
click at [376, 253] on div "Courtney Shoell Lily New Prospect 09/12/2025 - 08:00 am Madeline Kleinman, CFP®…" at bounding box center [371, 217] width 516 height 172
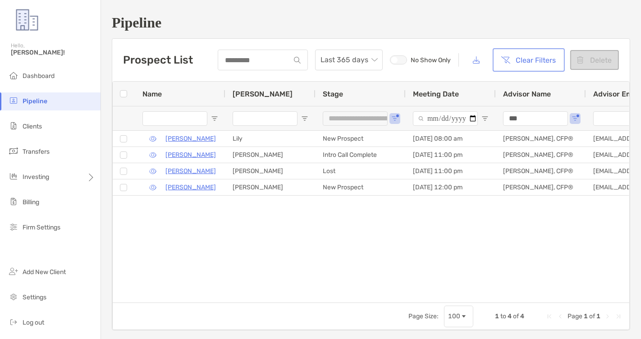
click at [524, 66] on button "Clear Filters" at bounding box center [528, 60] width 68 height 20
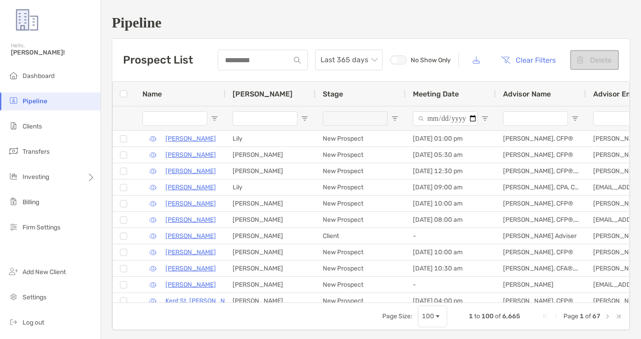
click at [166, 121] on input "Name Filter Input" at bounding box center [174, 118] width 65 height 14
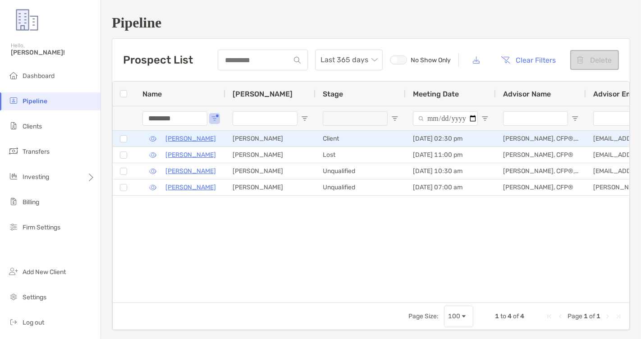
type input "********"
click at [154, 138] on button "button" at bounding box center [152, 138] width 21 height 13
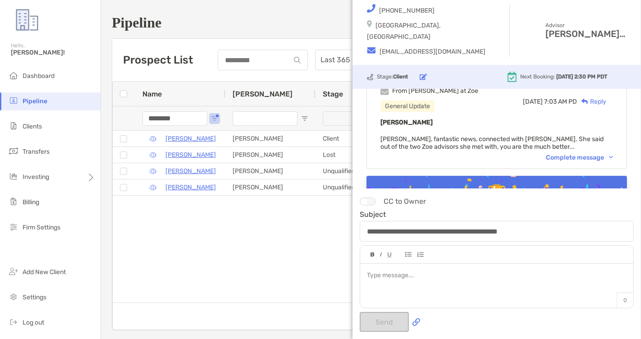
scroll to position [27, 0]
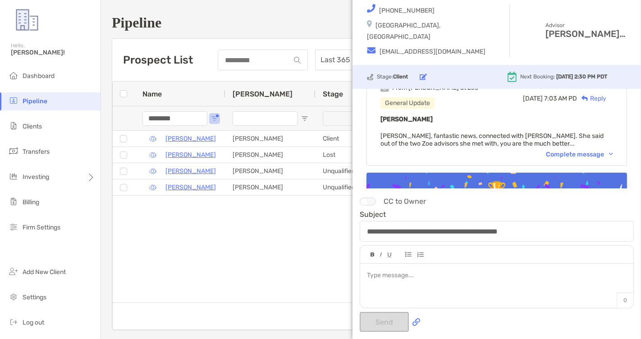
click at [556, 155] on div "Complete message" at bounding box center [579, 154] width 67 height 8
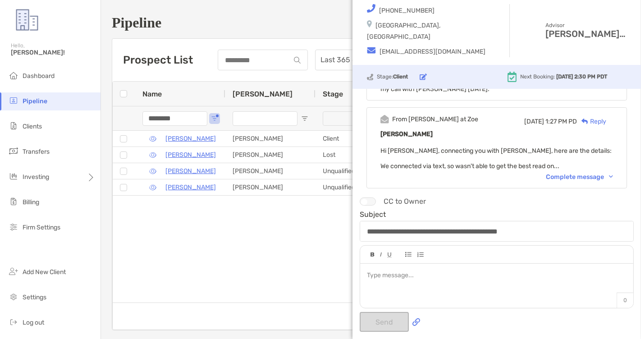
scroll to position [565, 0]
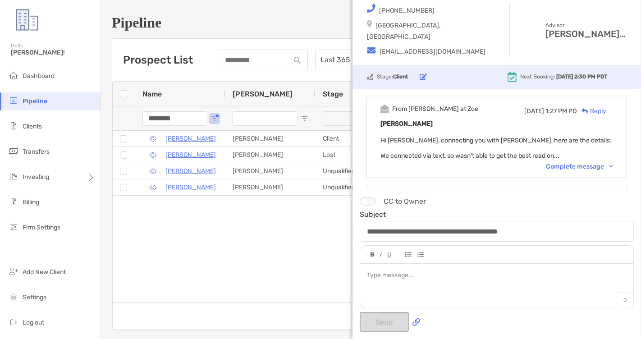
click at [566, 163] on div "Complete message" at bounding box center [579, 167] width 67 height 8
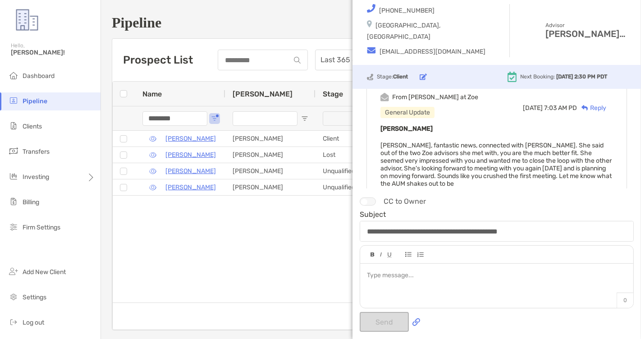
scroll to position [0, 0]
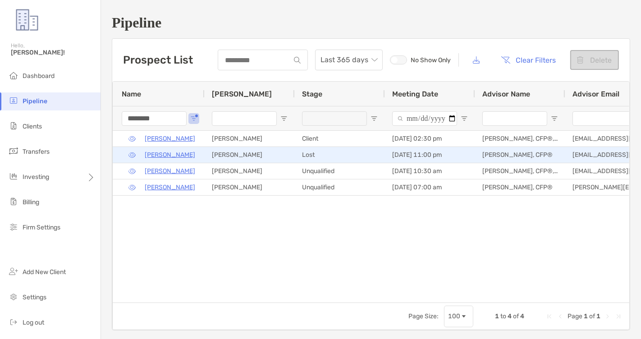
scroll to position [0, 52]
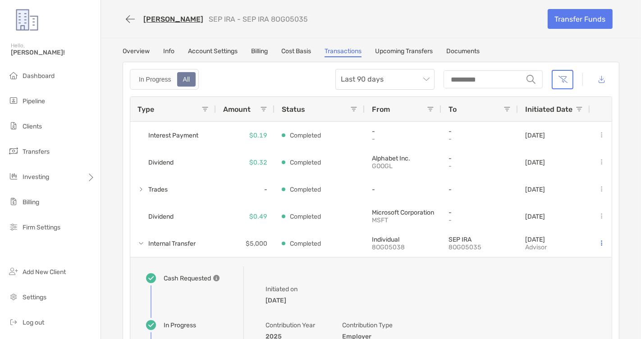
scroll to position [100, 0]
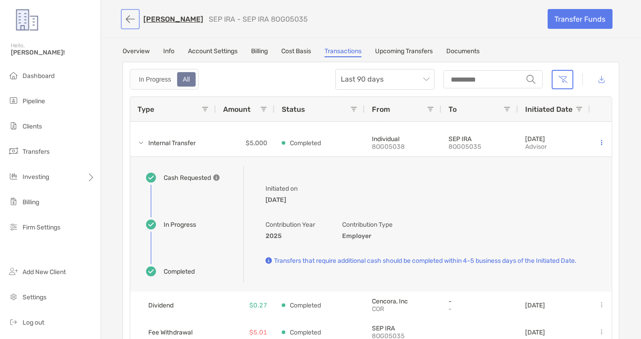
click at [128, 14] on button "button" at bounding box center [130, 19] width 15 height 17
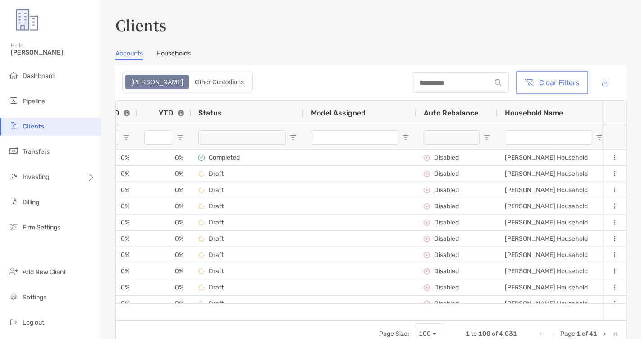
click at [546, 88] on button "Clear Filters" at bounding box center [552, 83] width 68 height 20
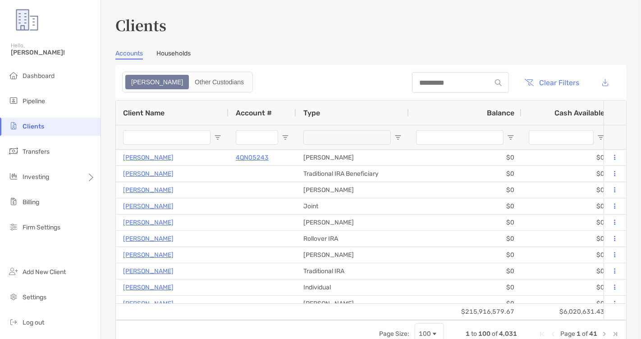
click at [156, 135] on input "Client Name Filter Input" at bounding box center [166, 137] width 87 height 14
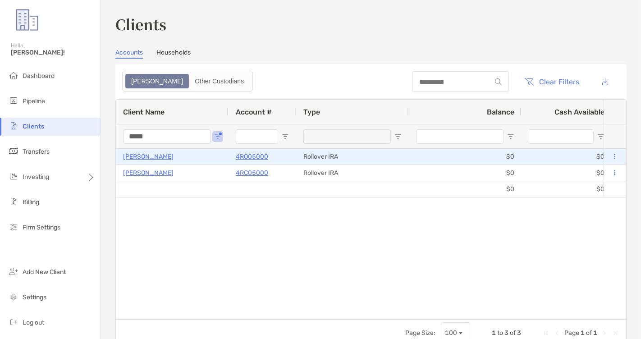
type input "*****"
click at [245, 157] on p "4RO05000" at bounding box center [252, 156] width 32 height 11
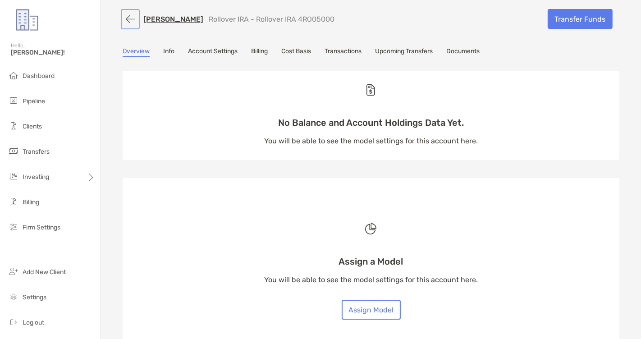
click at [125, 16] on button "button" at bounding box center [130, 19] width 15 height 17
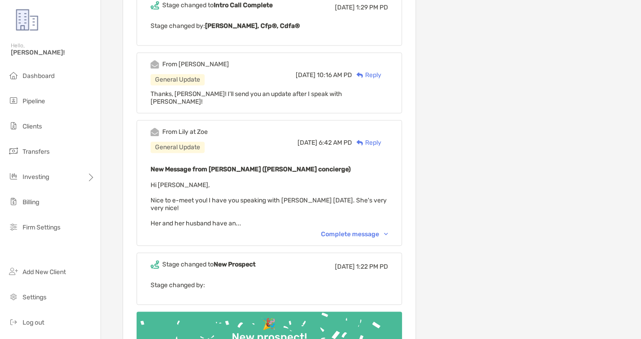
scroll to position [1613, 0]
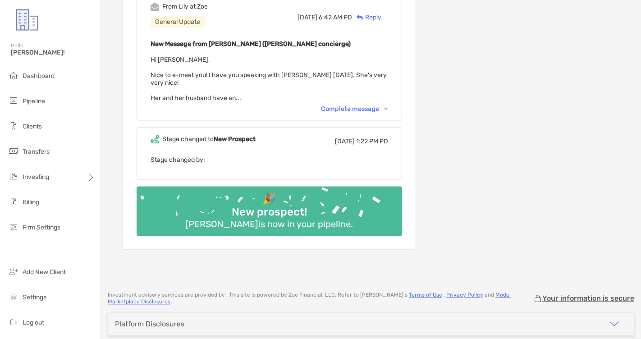
click at [365, 105] on div "Complete message" at bounding box center [354, 109] width 67 height 8
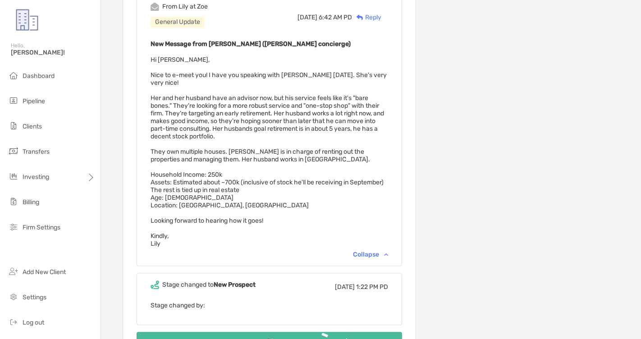
scroll to position [1590, 0]
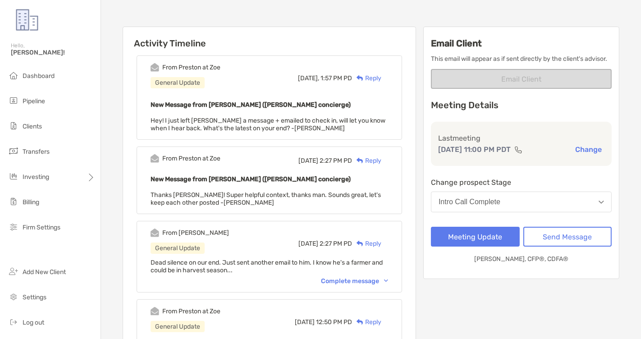
scroll to position [77, 0]
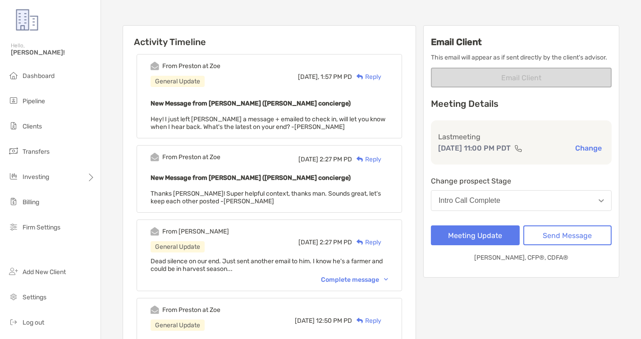
click at [346, 276] on div "Complete message" at bounding box center [354, 280] width 67 height 8
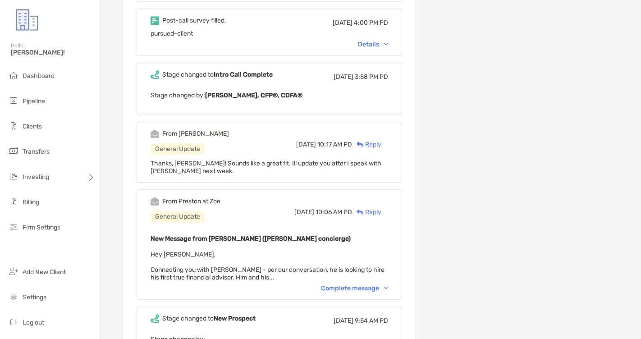
scroll to position [1855, 0]
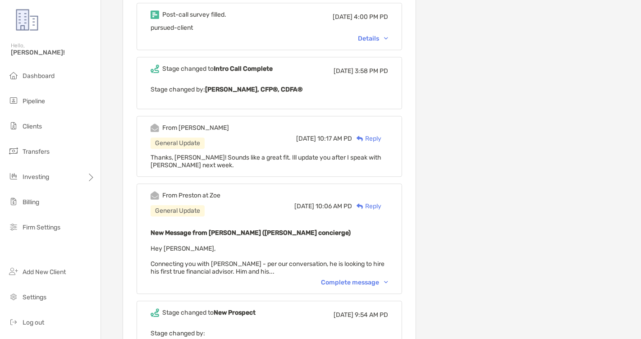
click at [353, 278] on div "Complete message" at bounding box center [354, 282] width 67 height 8
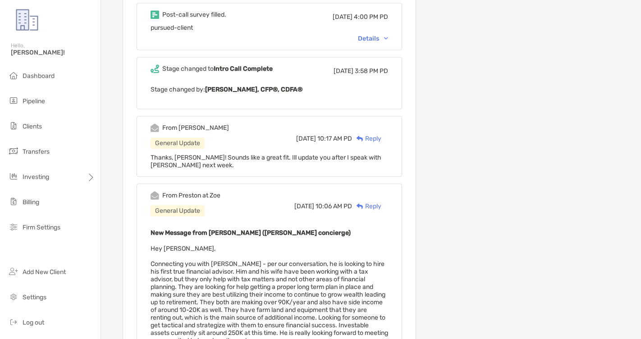
scroll to position [1882, 0]
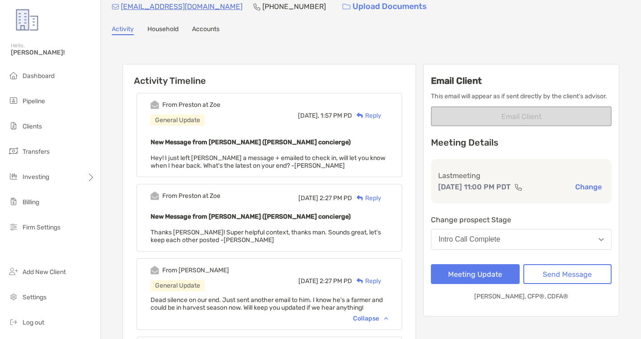
scroll to position [0, 0]
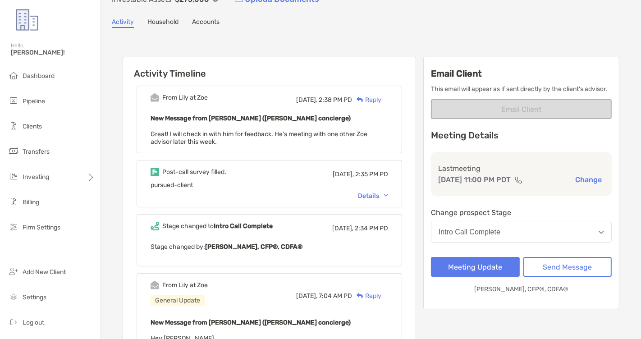
scroll to position [71, 0]
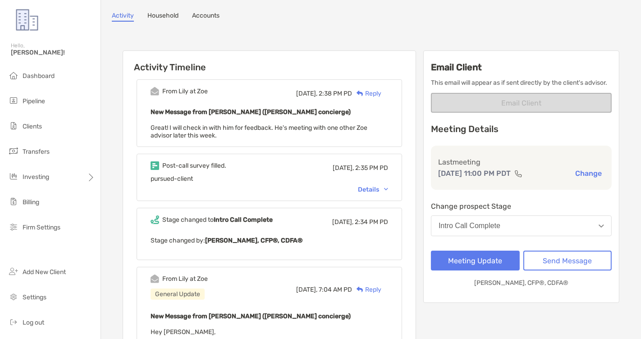
click at [371, 186] on div "Details" at bounding box center [373, 190] width 30 height 8
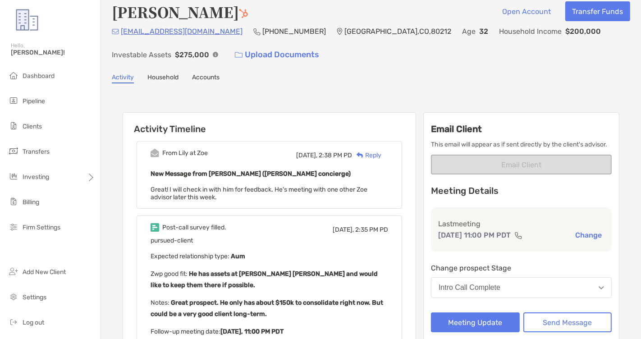
scroll to position [0, 0]
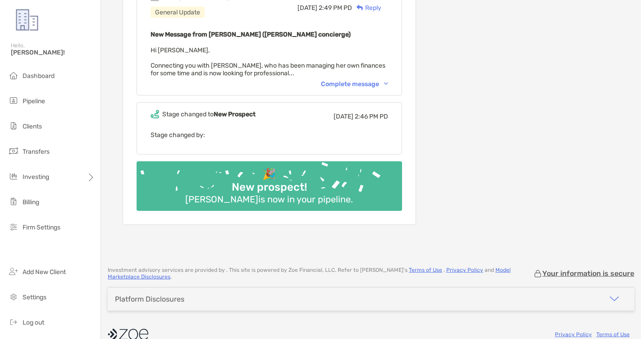
scroll to position [573, 0]
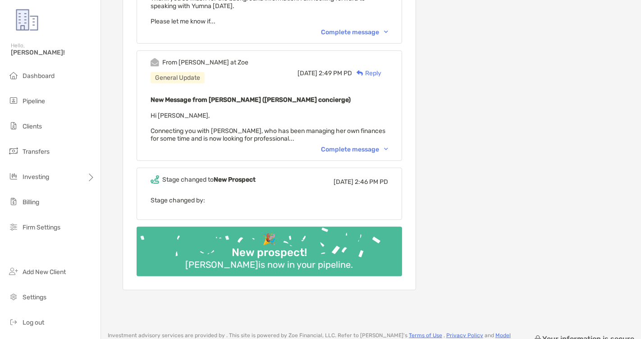
click at [333, 146] on div "Complete message" at bounding box center [354, 150] width 67 height 8
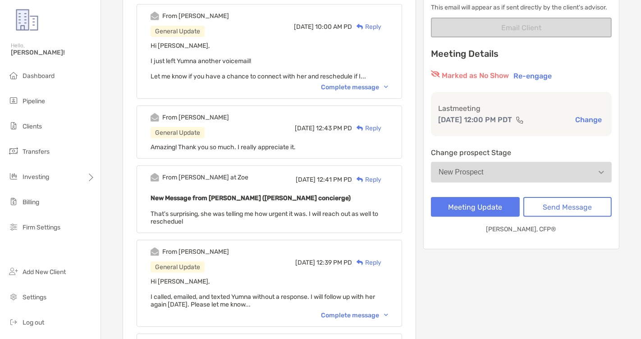
scroll to position [0, 0]
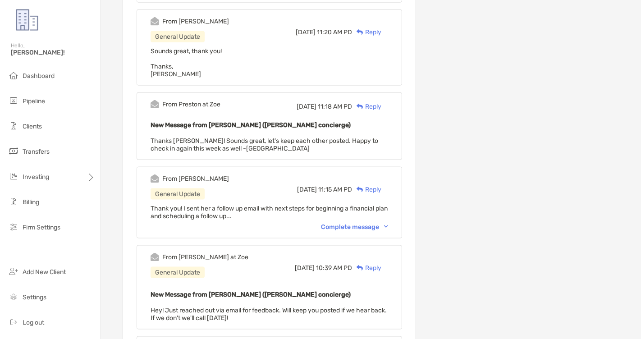
scroll to position [1796, 0]
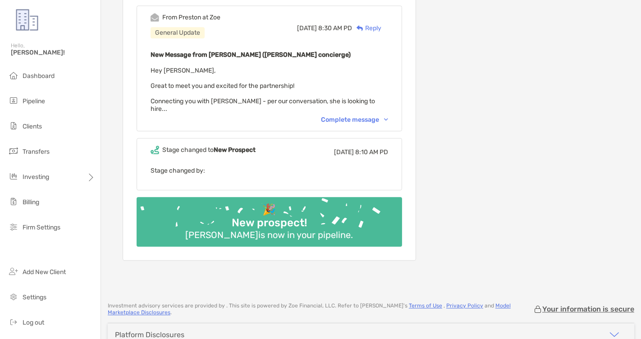
click at [338, 116] on div "Complete message" at bounding box center [354, 120] width 67 height 8
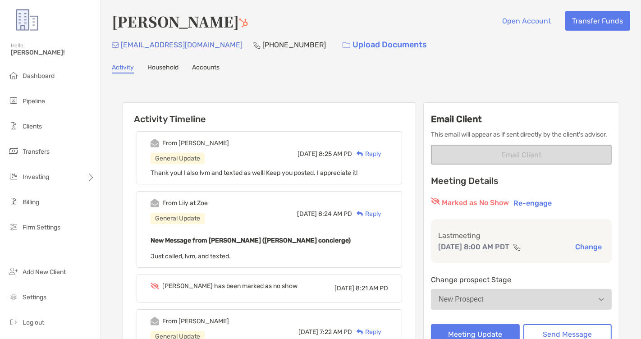
scroll to position [451, 0]
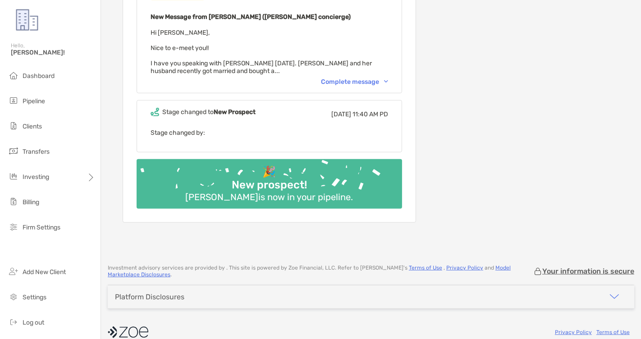
click at [359, 78] on div "Complete message" at bounding box center [354, 82] width 67 height 8
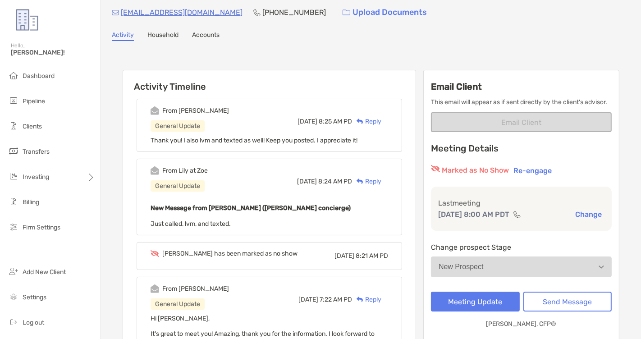
scroll to position [0, 0]
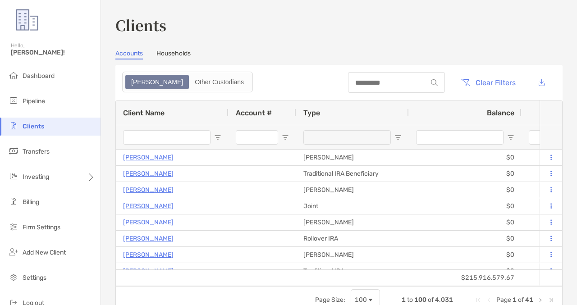
click at [206, 147] on div at bounding box center [166, 137] width 87 height 24
click at [195, 141] on input "Client Name Filter Input" at bounding box center [166, 137] width 87 height 14
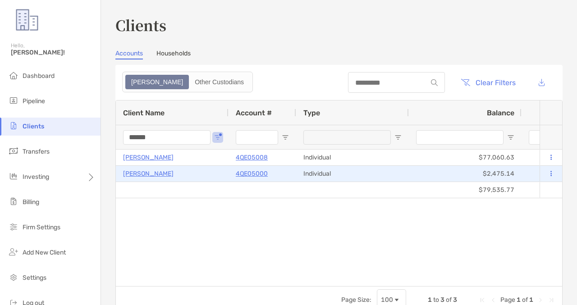
type input "******"
click at [245, 174] on p "4QE05000" at bounding box center [252, 173] width 32 height 11
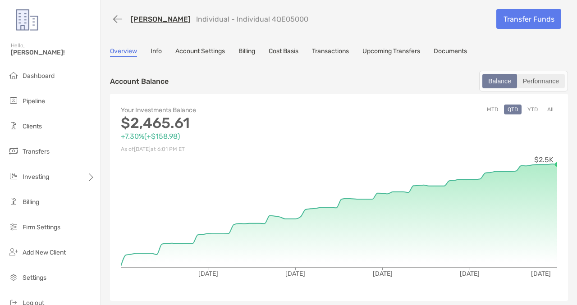
click at [536, 85] on div "Performance" at bounding box center [541, 81] width 46 height 13
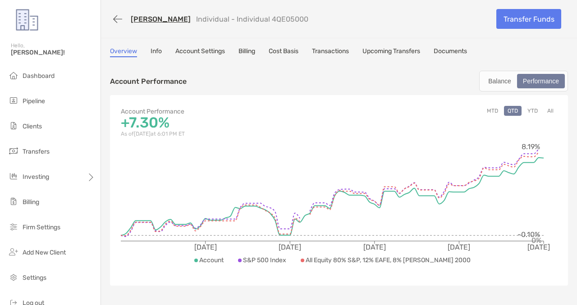
click at [530, 113] on button "YTD" at bounding box center [533, 111] width 18 height 10
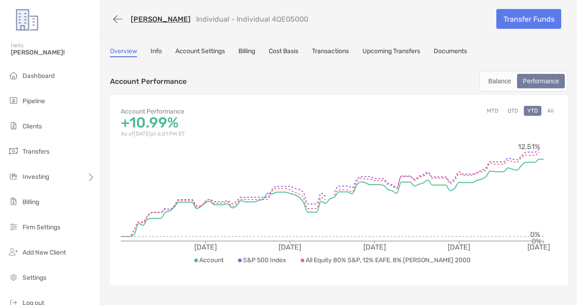
scroll to position [10, 0]
